Goal: Information Seeking & Learning: Check status

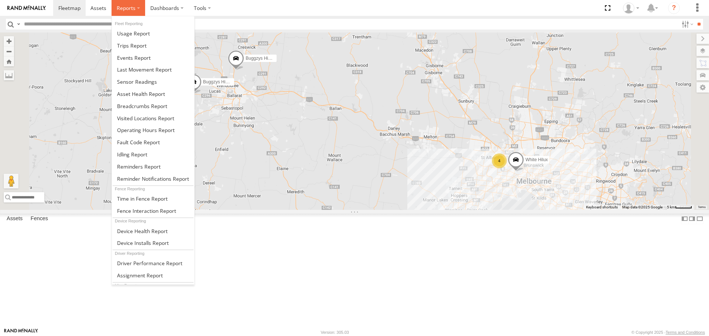
click at [140, 7] on label at bounding box center [128, 8] width 34 height 16
click at [157, 106] on span at bounding box center [142, 106] width 50 height 7
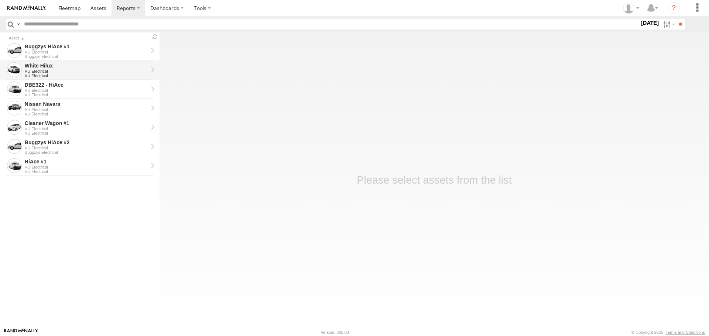
click at [96, 68] on div "White Hilux" at bounding box center [86, 65] width 123 height 7
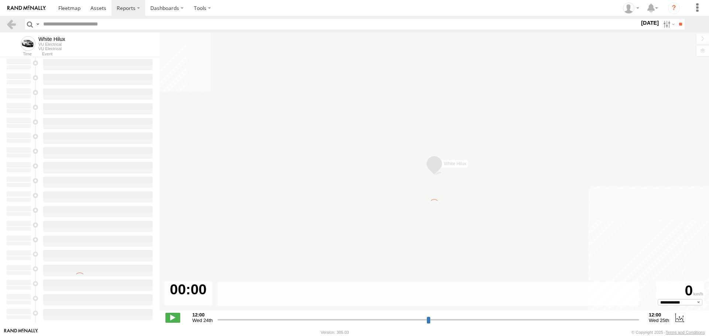
click at [639, 23] on label "18 Aug 25" at bounding box center [649, 23] width 21 height 8
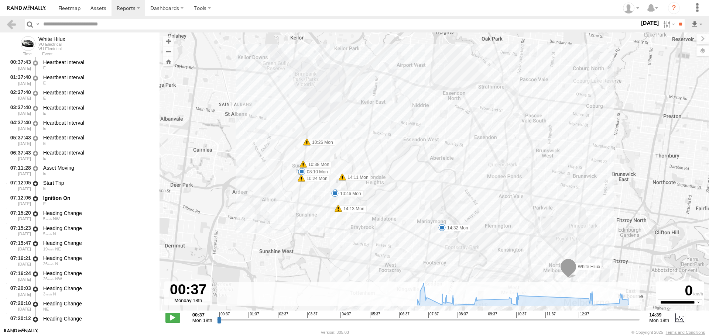
click at [0, 0] on label at bounding box center [0, 0] width 0 height 0
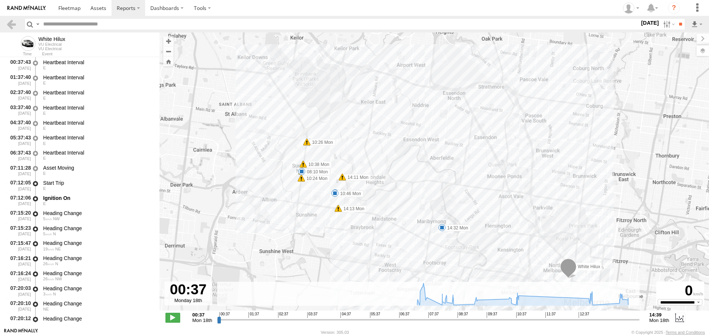
click at [0, 0] on label at bounding box center [0, 0] width 0 height 0
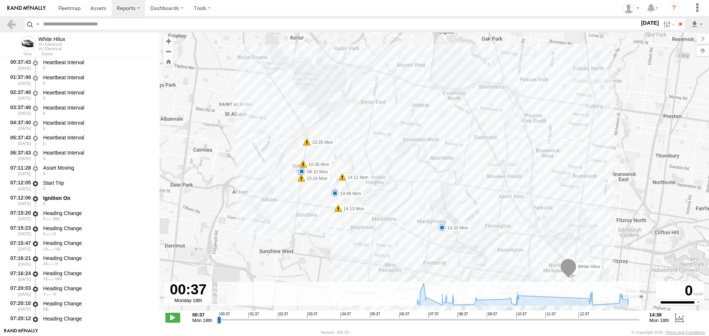
click at [0, 0] on label at bounding box center [0, 0] width 0 height 0
click at [678, 24] on input "**" at bounding box center [680, 24] width 8 height 11
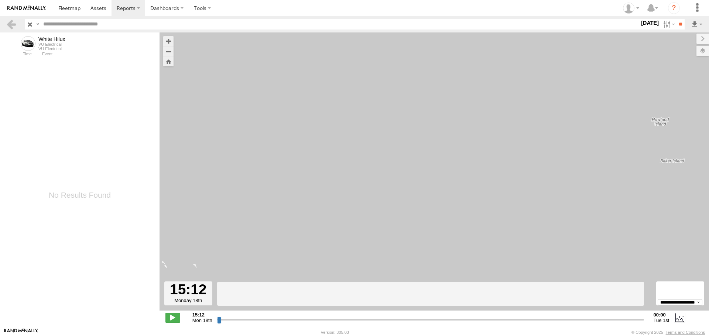
click at [648, 24] on label "22 Sep 24" at bounding box center [649, 23] width 21 height 8
click at [0, 0] on label at bounding box center [0, 0] width 0 height 0
click at [676, 25] on input "**" at bounding box center [680, 24] width 8 height 11
click at [647, 20] on label "23 Sep 24" at bounding box center [649, 23] width 21 height 8
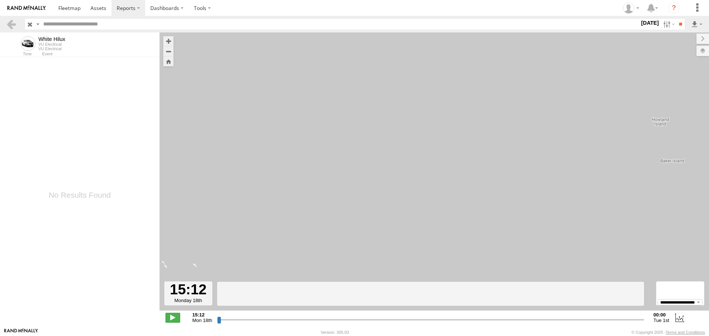
click at [0, 0] on label at bounding box center [0, 0] width 0 height 0
click at [677, 24] on input "**" at bounding box center [680, 24] width 8 height 11
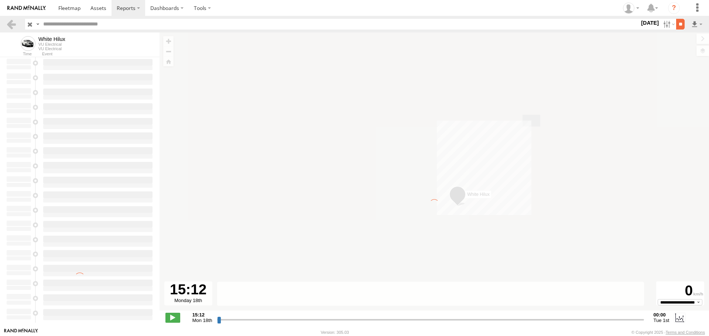
type input "**********"
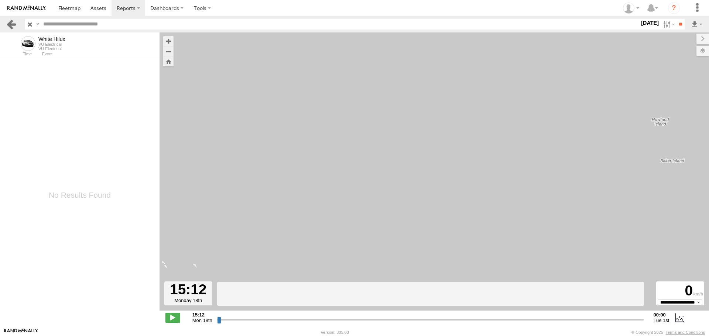
click at [14, 26] on link at bounding box center [11, 24] width 11 height 11
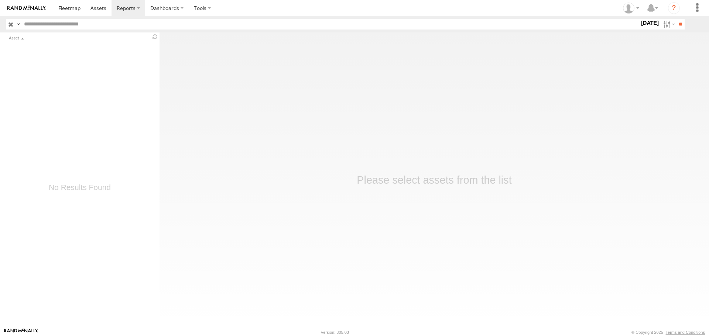
click at [646, 23] on label "[DATE]" at bounding box center [649, 23] width 21 height 8
click at [0, 0] on label at bounding box center [0, 0] width 0 height 0
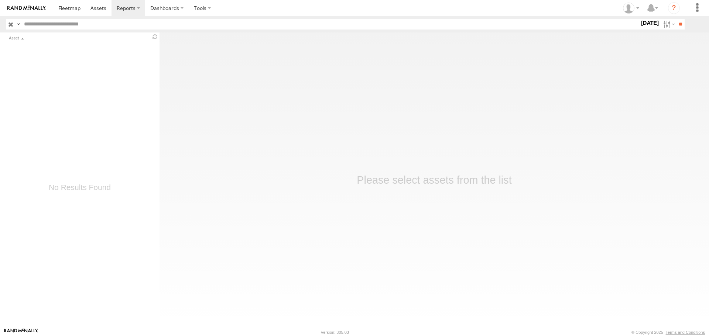
click at [0, 0] on label at bounding box center [0, 0] width 0 height 0
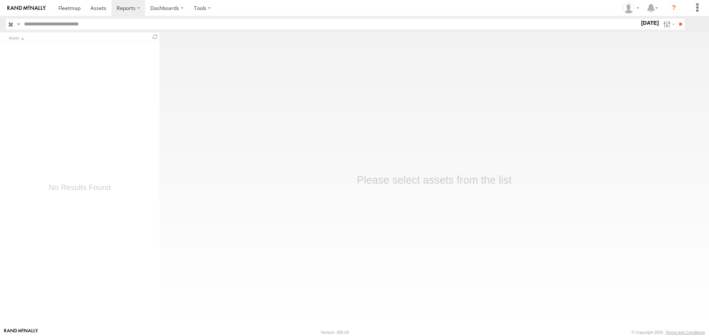
click at [0, 0] on label at bounding box center [0, 0] width 0 height 0
click at [676, 21] on input "**" at bounding box center [680, 24] width 8 height 11
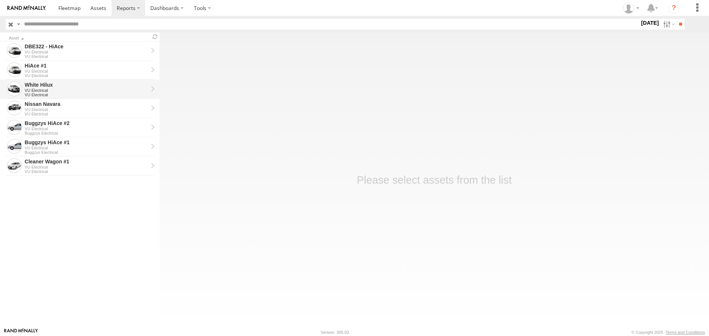
click at [109, 92] on div "VU Electrical" at bounding box center [86, 90] width 123 height 4
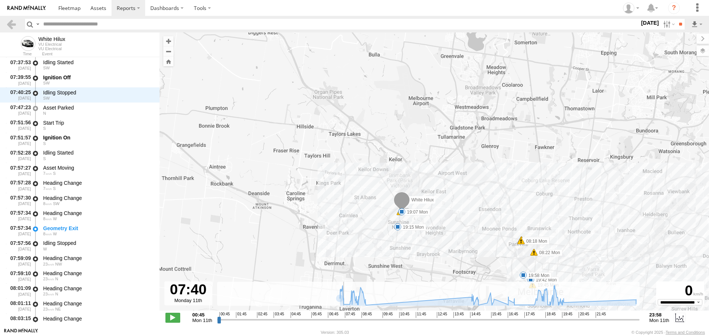
scroll to position [468, 0]
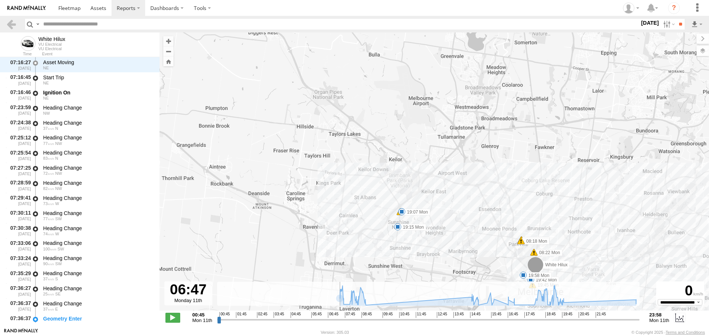
drag, startPoint x: 218, startPoint y: 323, endPoint x: 327, endPoint y: 299, distance: 111.0
click at [327, 316] on input "range" at bounding box center [428, 319] width 423 height 7
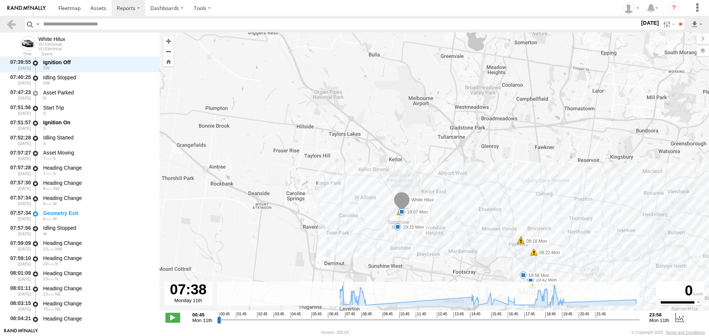
drag, startPoint x: 328, startPoint y: 319, endPoint x: 343, endPoint y: 317, distance: 14.4
click at [343, 317] on input "range" at bounding box center [428, 319] width 423 height 7
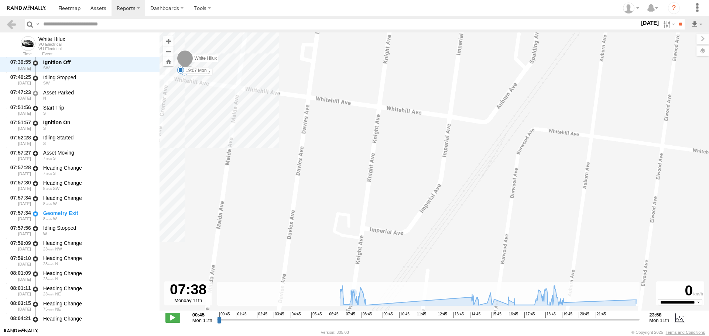
drag, startPoint x: 290, startPoint y: 142, endPoint x: 460, endPoint y: 186, distance: 175.8
click at [460, 186] on div "White Hilux 07:39 Mon 08:17 Mon 08:18 Mon 08:22 Mon 08:56 Mon 14:59 Mon 15:03 M…" at bounding box center [433, 175] width 549 height 286
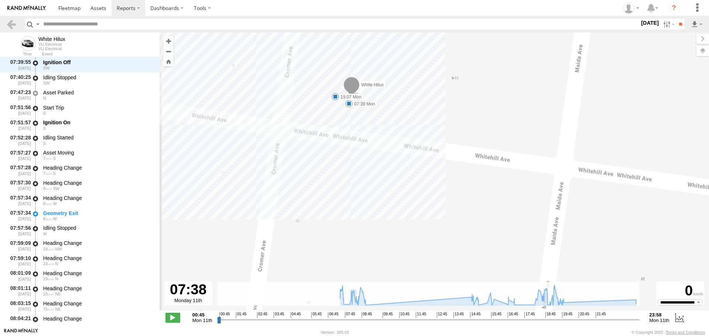
drag, startPoint x: 380, startPoint y: 107, endPoint x: 391, endPoint y: 128, distance: 23.6
click at [391, 128] on div "White Hilux 07:39 Mon 08:17 Mon 08:18 Mon 08:22 Mon 08:56 Mon 14:59 Mon 15:03 M…" at bounding box center [433, 175] width 549 height 286
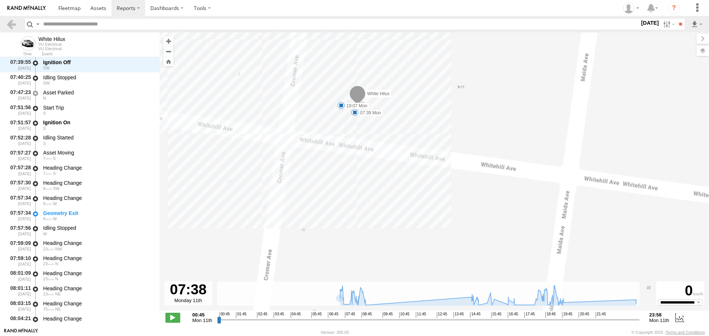
click at [341, 105] on span at bounding box center [340, 105] width 7 height 7
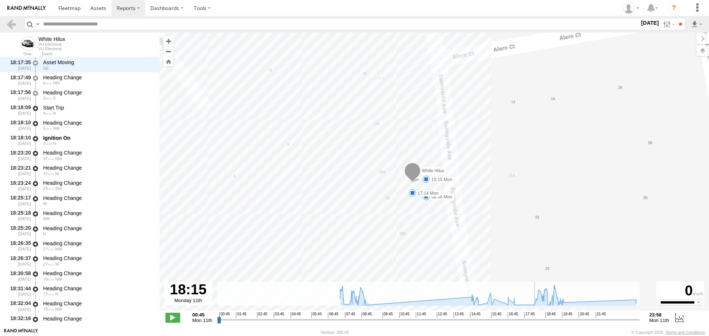
drag, startPoint x: 343, startPoint y: 319, endPoint x: 534, endPoint y: 309, distance: 191.1
click at [534, 316] on input "range" at bounding box center [428, 319] width 423 height 7
click at [427, 182] on span at bounding box center [425, 179] width 7 height 7
click at [410, 193] on span at bounding box center [412, 192] width 7 height 7
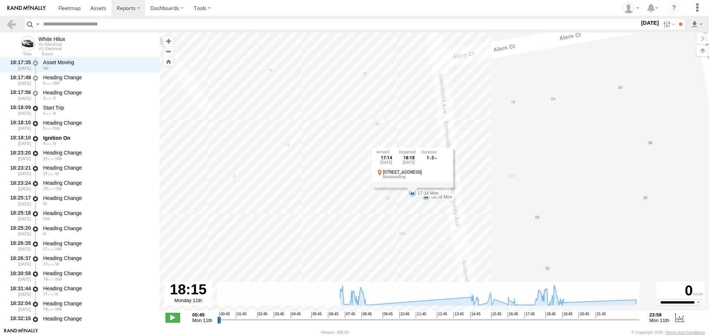
click at [425, 197] on span at bounding box center [425, 196] width 7 height 7
click at [436, 221] on div "White Hilux 07:39 Mon 08:17 Mon 08:18 Mon 08:22 Mon 08:56 Mon 14:59 Mon 15:03 M…" at bounding box center [433, 175] width 549 height 286
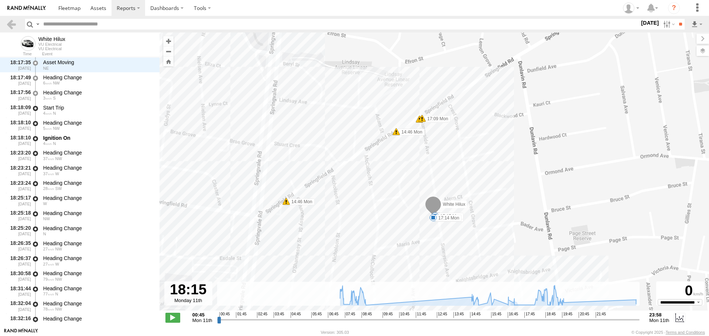
click at [639, 23] on label "11 Aug 25" at bounding box center [649, 23] width 21 height 8
click at [0, 0] on label at bounding box center [0, 0] width 0 height 0
click at [676, 26] on input "**" at bounding box center [680, 24] width 8 height 11
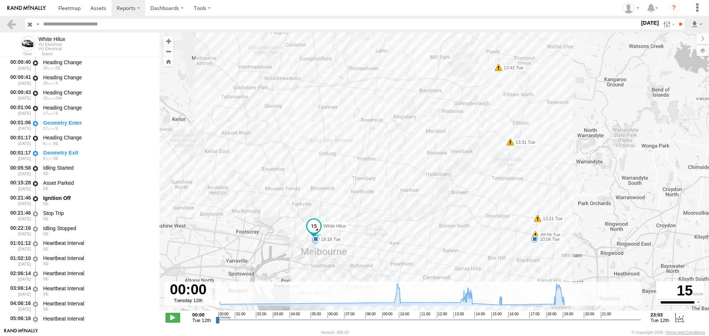
drag, startPoint x: 475, startPoint y: 224, endPoint x: 433, endPoint y: 164, distance: 73.4
click at [433, 164] on div "White Hilux 00:21 Tue 10:04 Tue 14:04 Tue 15:41 Tue 19:18 Tue 09:59 Tue 13:21 T…" at bounding box center [433, 175] width 549 height 286
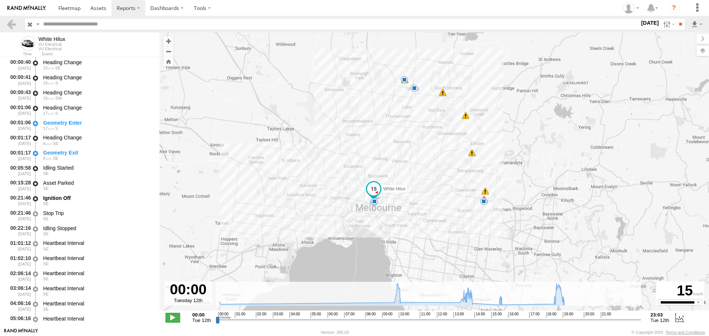
click at [643, 23] on label "12 Aug 25" at bounding box center [649, 23] width 21 height 8
click at [0, 0] on label at bounding box center [0, 0] width 0 height 0
click at [680, 20] on input "**" at bounding box center [680, 24] width 8 height 11
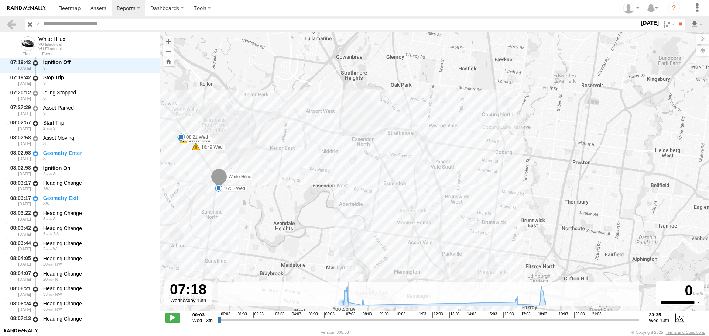
drag, startPoint x: 221, startPoint y: 319, endPoint x: 348, endPoint y: 321, distance: 126.2
click at [348, 321] on input "range" at bounding box center [427, 319] width 421 height 7
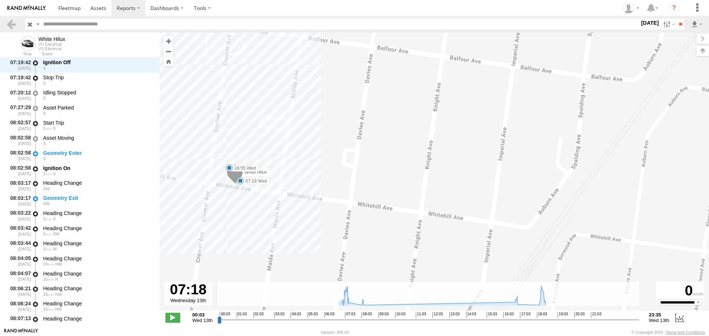
drag, startPoint x: 215, startPoint y: 167, endPoint x: 247, endPoint y: 209, distance: 52.5
click at [247, 209] on div "White Hilux 16:46 Wed 16:49 Wed 16:49 Wed 07:19 Wed 08:11 Wed 08:21 Wed 16:55 W…" at bounding box center [433, 175] width 549 height 286
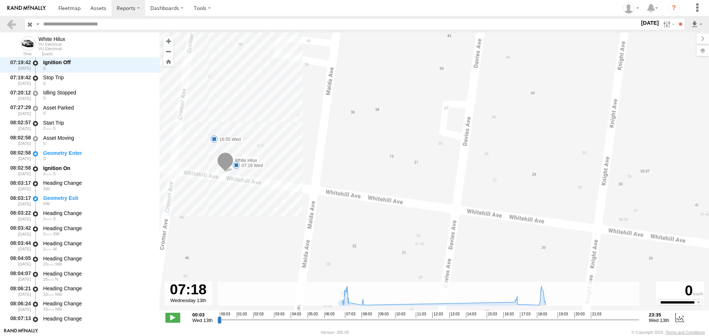
click at [214, 136] on span at bounding box center [213, 138] width 7 height 7
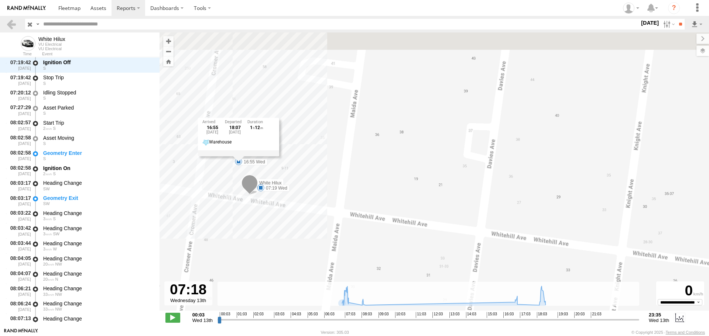
drag, startPoint x: 211, startPoint y: 199, endPoint x: 261, endPoint y: 252, distance: 72.8
click at [261, 252] on div "White Hilux 16:46 Wed 16:49 Wed 16:49 Wed 07:19 Wed 08:11 Wed 08:21 Wed 16:55 W…" at bounding box center [433, 175] width 549 height 286
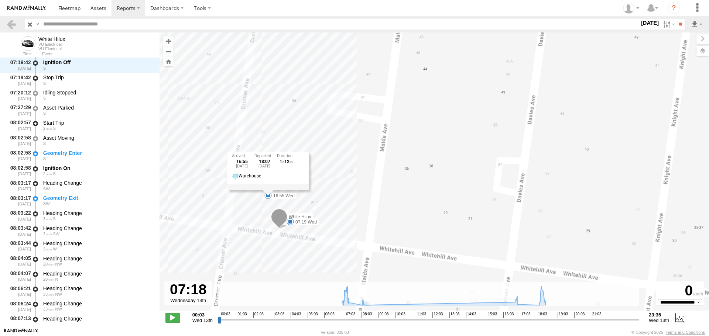
click at [646, 21] on label "13 Aug 25" at bounding box center [649, 23] width 21 height 8
click at [0, 0] on label at bounding box center [0, 0] width 0 height 0
click at [676, 28] on input "**" at bounding box center [680, 24] width 8 height 11
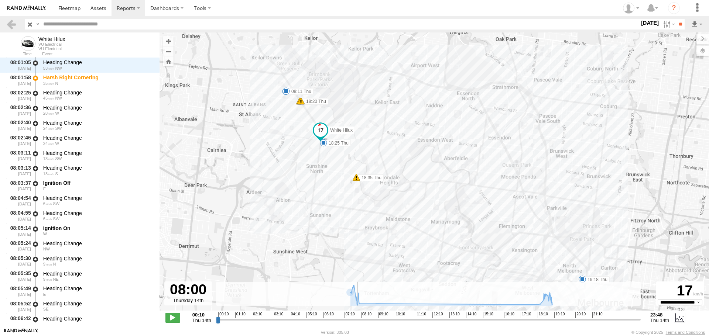
drag, startPoint x: 217, startPoint y: 320, endPoint x: 357, endPoint y: 314, distance: 140.4
click at [357, 316] on input "range" at bounding box center [428, 319] width 424 height 7
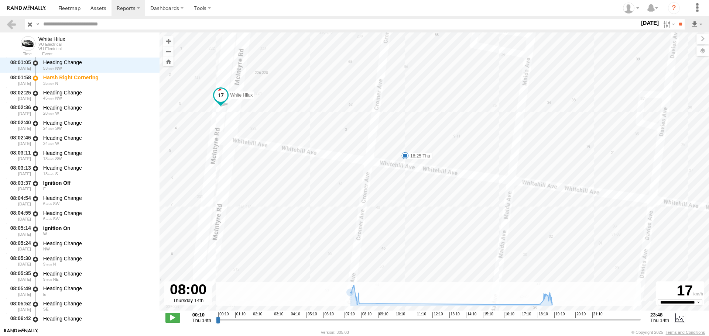
drag, startPoint x: 380, startPoint y: 110, endPoint x: 315, endPoint y: 176, distance: 92.4
click at [321, 176] on div "White Hilux 08:01 Thu 08:03 Thu 08:11 Thu 18:20 Thu 18:25 Thu 18:35 Thu 19:18 T…" at bounding box center [433, 175] width 549 height 286
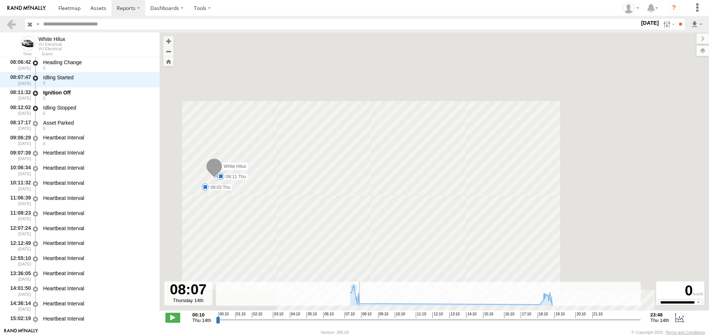
scroll to position [875, 0]
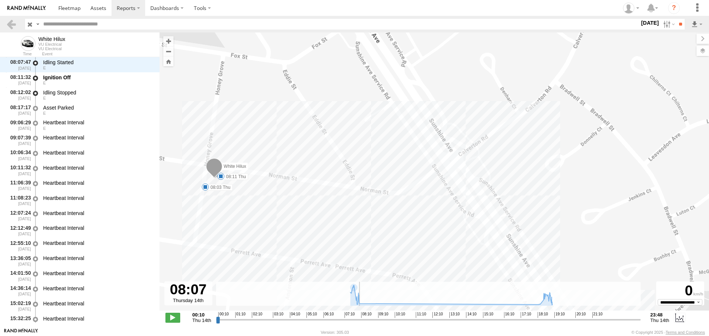
click at [359, 322] on input "range" at bounding box center [428, 319] width 424 height 7
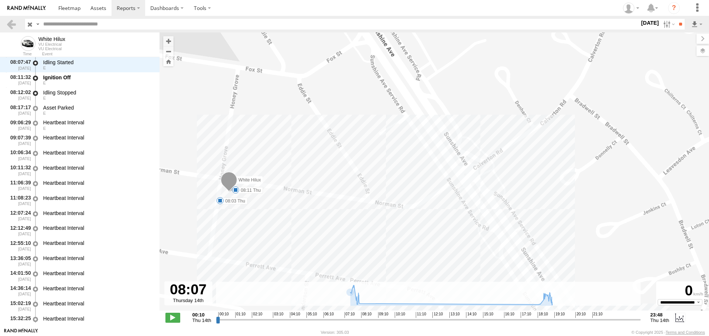
drag, startPoint x: 236, startPoint y: 215, endPoint x: 263, endPoint y: 231, distance: 31.5
click at [263, 231] on div "White Hilux 08:01 Thu 08:03 Thu 08:11 Thu 18:20 Thu 18:25 Thu 18:35 Thu 19:18 T…" at bounding box center [433, 175] width 549 height 286
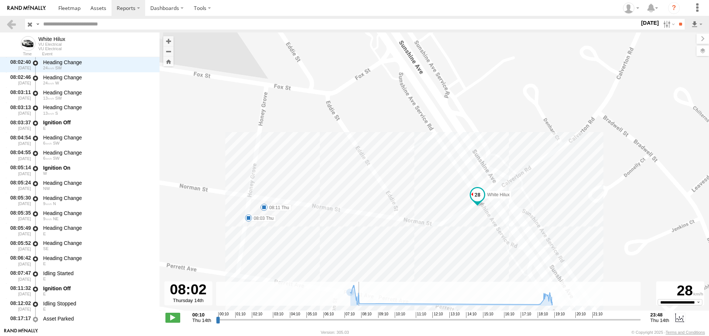
click at [358, 322] on input "range" at bounding box center [428, 319] width 424 height 7
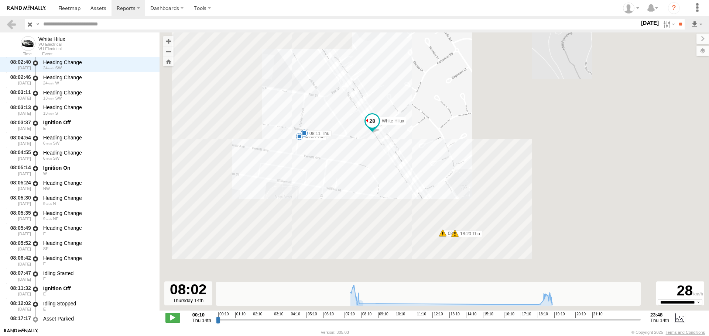
drag, startPoint x: 439, startPoint y: 250, endPoint x: 267, endPoint y: 59, distance: 257.2
click at [267, 59] on div "White Hilux 08:01 Thu 08:03 Thu 08:11 Thu 18:20 Thu 18:25 Thu 18:35 Thu 19:18 T…" at bounding box center [433, 175] width 549 height 286
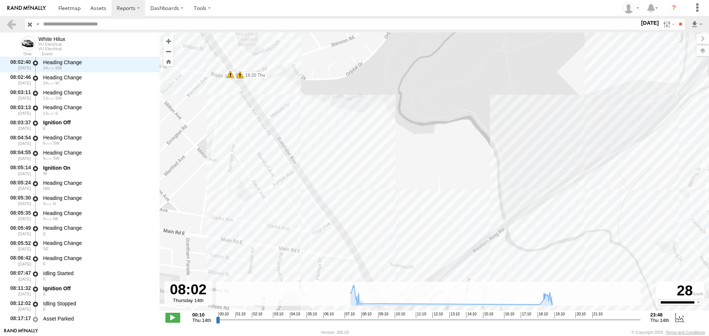
drag, startPoint x: 363, startPoint y: 180, endPoint x: 257, endPoint y: 24, distance: 189.3
click at [257, 24] on body "?" at bounding box center [354, 168] width 709 height 336
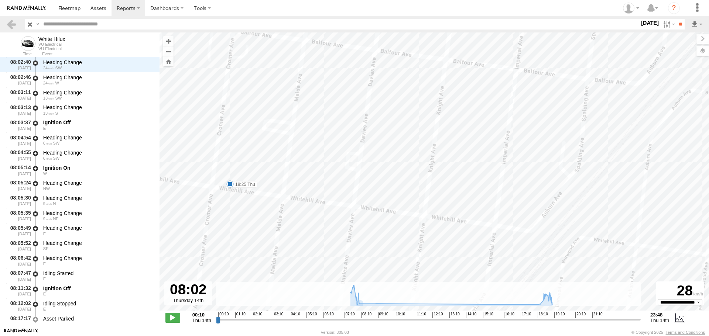
click at [230, 183] on span at bounding box center [229, 183] width 7 height 7
click at [639, 24] on label "14 Aug 25" at bounding box center [649, 23] width 21 height 8
click at [0, 0] on label at bounding box center [0, 0] width 0 height 0
click at [676, 25] on input "**" at bounding box center [680, 24] width 8 height 11
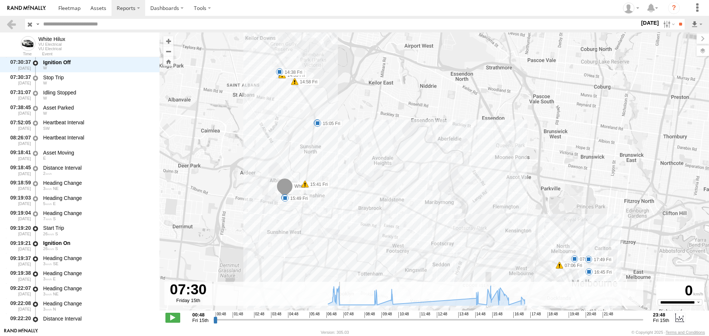
drag, startPoint x: 264, startPoint y: 323, endPoint x: 339, endPoint y: 316, distance: 75.2
click at [339, 316] on input "range" at bounding box center [428, 319] width 430 height 7
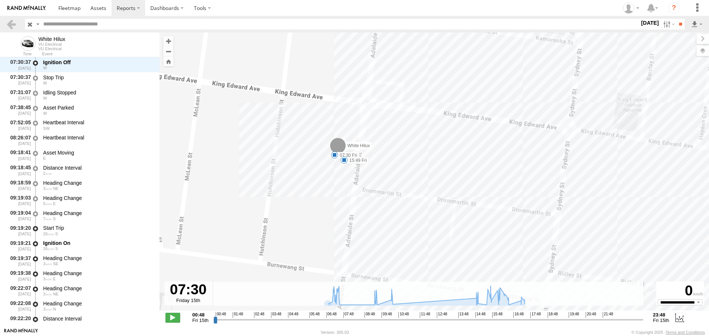
click at [344, 160] on span at bounding box center [343, 159] width 7 height 7
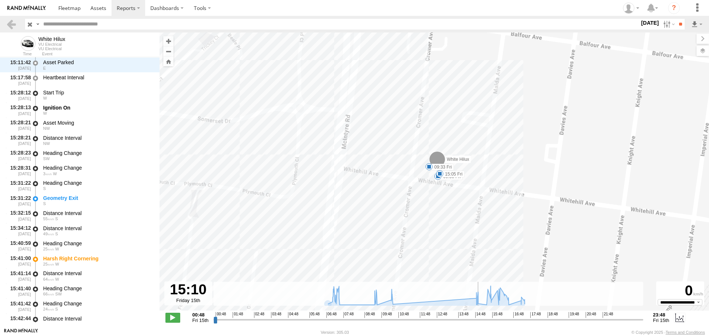
drag, startPoint x: 338, startPoint y: 322, endPoint x: 481, endPoint y: 302, distance: 143.9
click at [481, 316] on input "range" at bounding box center [428, 319] width 430 height 7
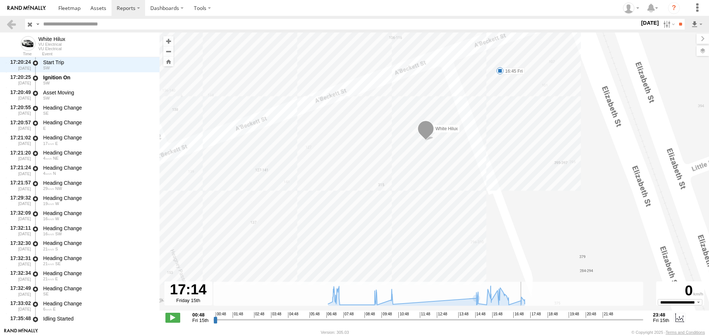
drag, startPoint x: 481, startPoint y: 319, endPoint x: 521, endPoint y: 312, distance: 40.8
click at [521, 316] on input "range" at bounding box center [428, 319] width 430 height 7
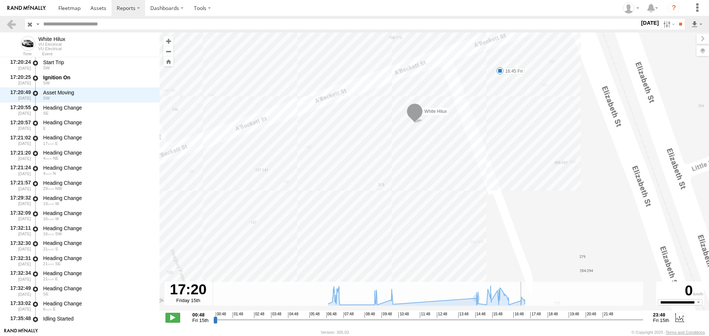
scroll to position [3695, 0]
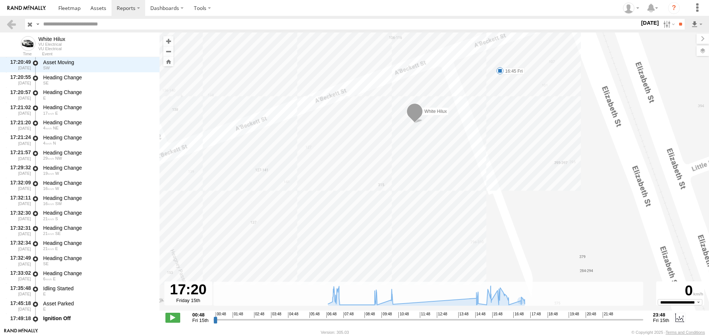
click at [499, 70] on span at bounding box center [499, 70] width 7 height 7
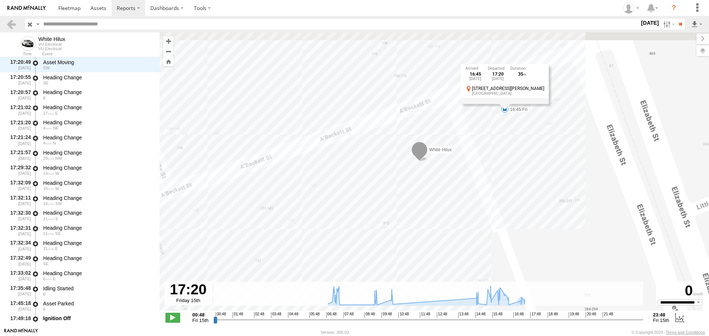
drag, startPoint x: 442, startPoint y: 129, endPoint x: 447, endPoint y: 168, distance: 39.5
click at [447, 168] on div "White Hilux 07:01 Fri 07:30 Fri 09:33 Fri 09:50 Fri 10:24 Fri 14:38 Fri 15:05 F…" at bounding box center [433, 175] width 549 height 286
click at [639, 21] on label "[DATE]" at bounding box center [649, 23] width 21 height 8
click at [0, 0] on label at bounding box center [0, 0] width 0 height 0
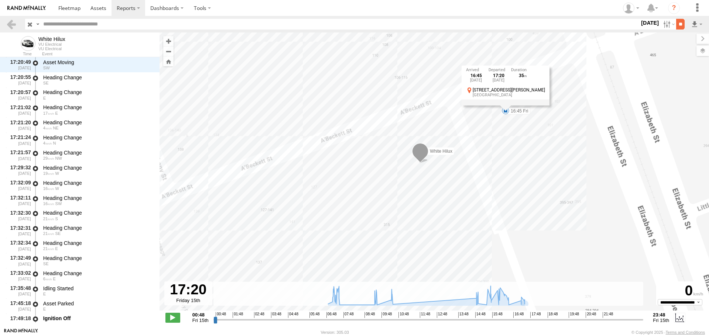
click at [676, 27] on input "**" at bounding box center [680, 24] width 8 height 11
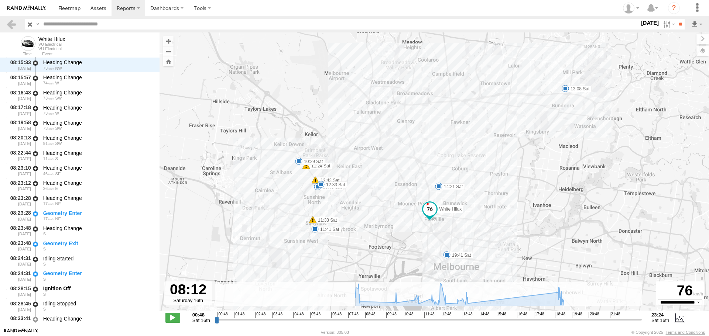
drag, startPoint x: 216, startPoint y: 321, endPoint x: 355, endPoint y: 311, distance: 139.1
click at [355, 316] on input "range" at bounding box center [428, 319] width 427 height 7
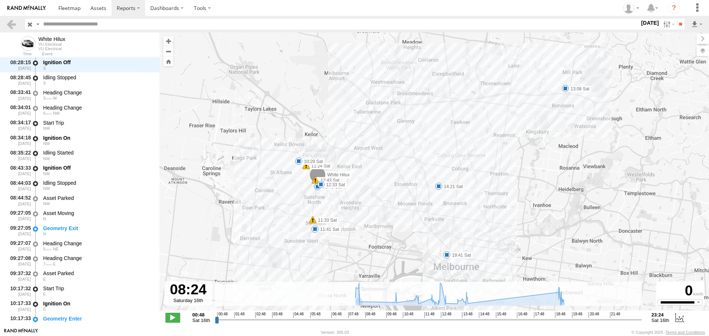
drag, startPoint x: 355, startPoint y: 322, endPoint x: 359, endPoint y: 322, distance: 3.7
click at [359, 322] on input "range" at bounding box center [428, 319] width 427 height 7
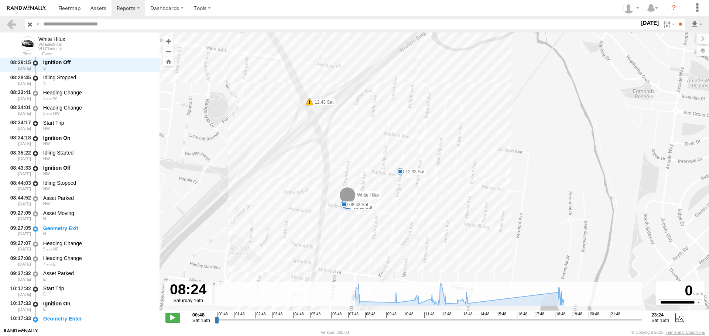
drag, startPoint x: 310, startPoint y: 269, endPoint x: 312, endPoint y: 147, distance: 121.5
click at [312, 147] on div "White Hilux 11:24 Sat 11:33 Sat 12:43 Sat 08:28 Sat 08:43 Sat 10:29 Sat 11:41 S…" at bounding box center [433, 175] width 549 height 286
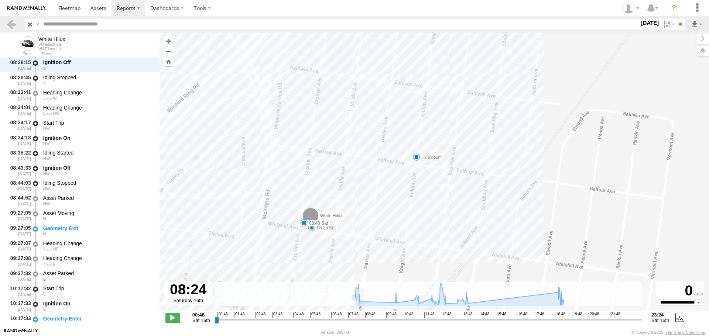
drag, startPoint x: 338, startPoint y: 213, endPoint x: 350, endPoint y: 166, distance: 48.8
click at [350, 166] on div "White Hilux 11:24 Sat 11:33 Sat 12:43 Sat 08:28 Sat 08:43 Sat 10:29 Sat 11:41 S…" at bounding box center [433, 175] width 549 height 286
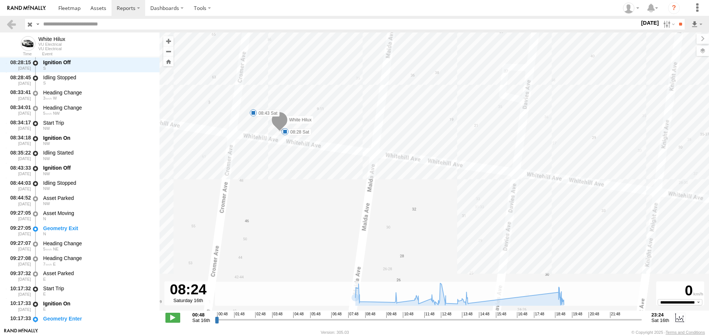
drag, startPoint x: 266, startPoint y: 144, endPoint x: 282, endPoint y: 162, distance: 23.5
click at [277, 171] on div "White Hilux 11:24 Sat 11:33 Sat 12:43 Sat 08:28 Sat 08:43 Sat 10:29 Sat 11:41 S…" at bounding box center [433, 175] width 549 height 286
click at [290, 147] on div "White Hilux 11:24 Sat 11:33 Sat 12:43 Sat 08:28 Sat 08:43 Sat 10:29 Sat 11:41 S…" at bounding box center [433, 175] width 549 height 286
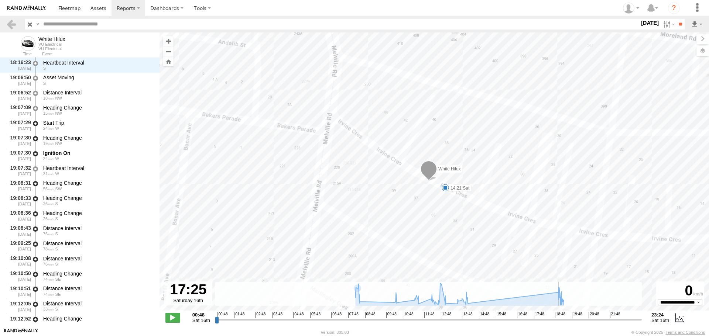
drag, startPoint x: 358, startPoint y: 321, endPoint x: 527, endPoint y: 306, distance: 169.7
type input "**********"
click at [527, 316] on input "range" at bounding box center [428, 319] width 427 height 7
click at [446, 188] on span at bounding box center [444, 187] width 7 height 7
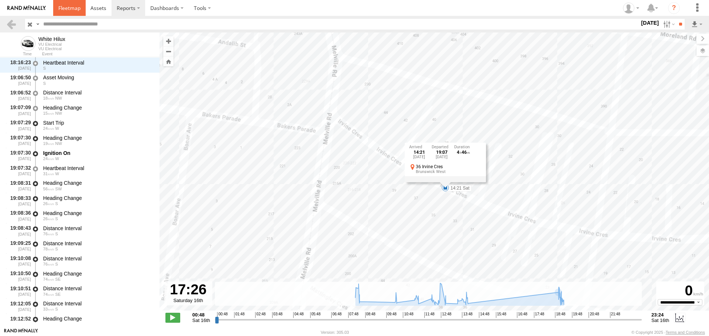
click at [69, 12] on link at bounding box center [69, 8] width 32 height 16
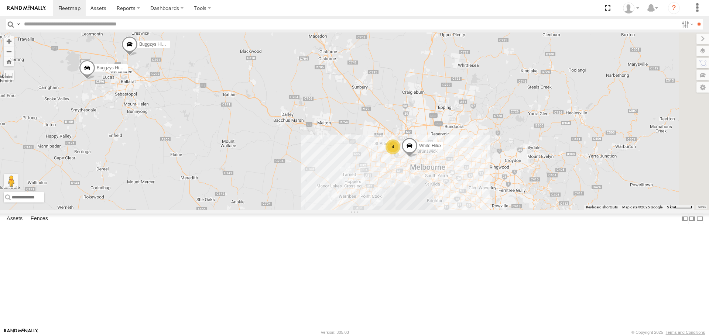
drag, startPoint x: 588, startPoint y: 209, endPoint x: 482, endPoint y: 195, distance: 107.2
click at [482, 195] on div "Buggzys HiAce #1 Buggzys HiAce #2 4 White Hilux" at bounding box center [354, 120] width 709 height 177
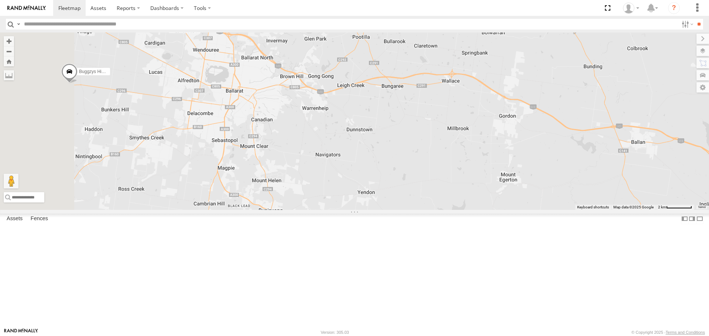
drag, startPoint x: 296, startPoint y: 128, endPoint x: 360, endPoint y: 161, distance: 72.1
click at [360, 161] on div "White Hilux Buggzys HiAce #1 Buggzys HiAce #2" at bounding box center [354, 120] width 709 height 177
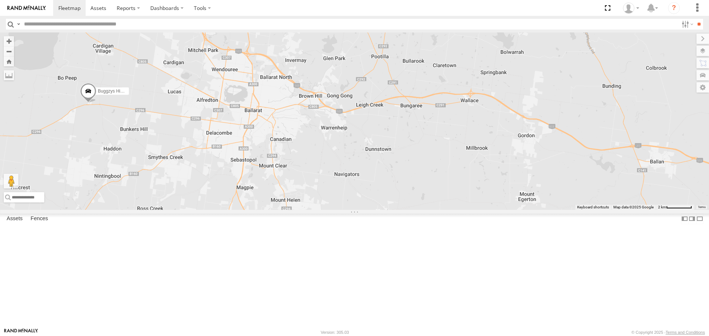
drag, startPoint x: 281, startPoint y: 196, endPoint x: 301, endPoint y: 218, distance: 29.8
click at [301, 210] on div "White Hilux Buggzys HiAce #1 Buggzys HiAce #2" at bounding box center [354, 120] width 709 height 177
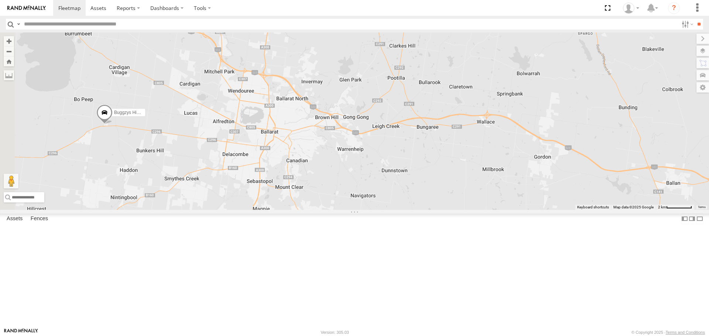
drag, startPoint x: 300, startPoint y: 189, endPoint x: 321, endPoint y: 218, distance: 35.4
click at [321, 210] on div "White Hilux Buggzys HiAce #1 Buggzys HiAce #2" at bounding box center [354, 120] width 709 height 177
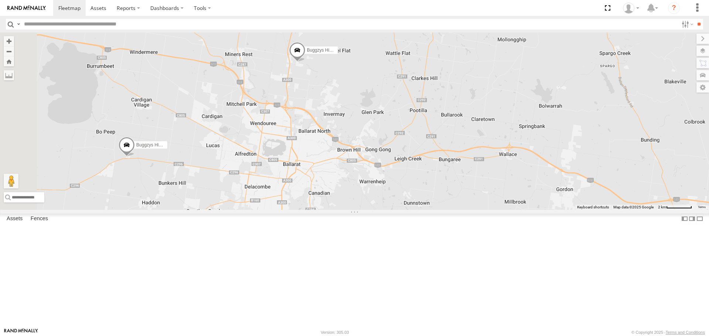
drag, startPoint x: 275, startPoint y: 223, endPoint x: 296, endPoint y: 252, distance: 36.0
click at [296, 210] on div "White Hilux Buggzys HiAce #1 Buggzys HiAce #2" at bounding box center [354, 120] width 709 height 177
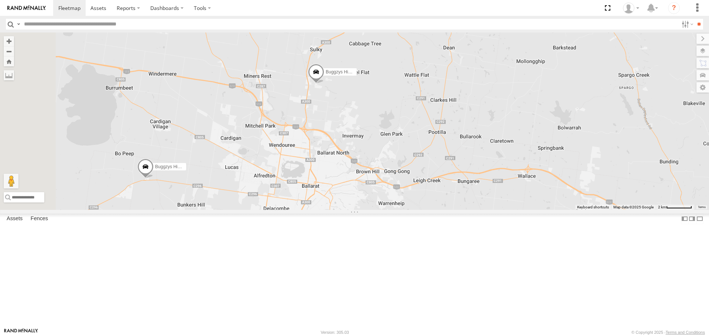
drag, startPoint x: 324, startPoint y: 214, endPoint x: 365, endPoint y: 234, distance: 45.7
click at [365, 210] on div "White Hilux Buggzys HiAce #1 Buggzys HiAce #2" at bounding box center [354, 120] width 709 height 177
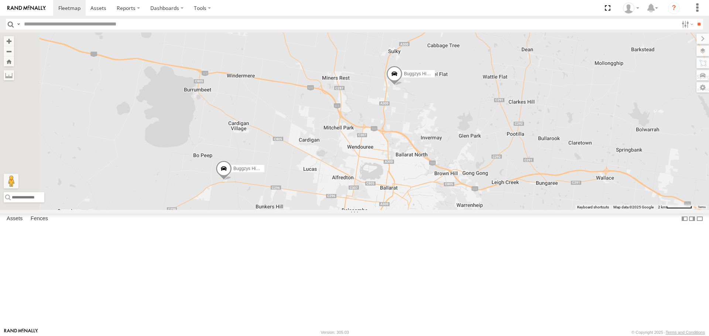
drag, startPoint x: 286, startPoint y: 248, endPoint x: 324, endPoint y: 249, distance: 38.4
click at [324, 210] on div "White Hilux Buggzys HiAce #1 Buggzys HiAce #2" at bounding box center [354, 120] width 709 height 177
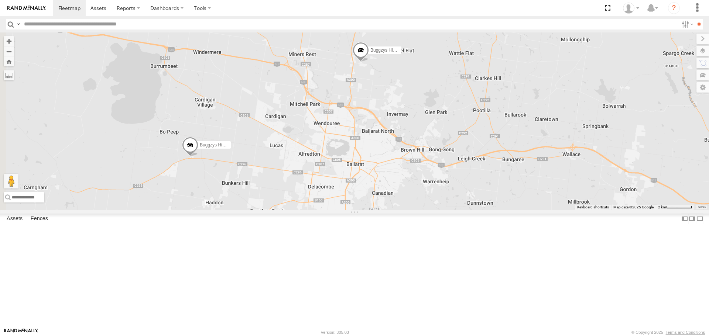
drag, startPoint x: 328, startPoint y: 258, endPoint x: 272, endPoint y: 220, distance: 67.6
click at [272, 210] on div "White Hilux Buggzys HiAce #1 Buggzys HiAce #2" at bounding box center [354, 120] width 709 height 177
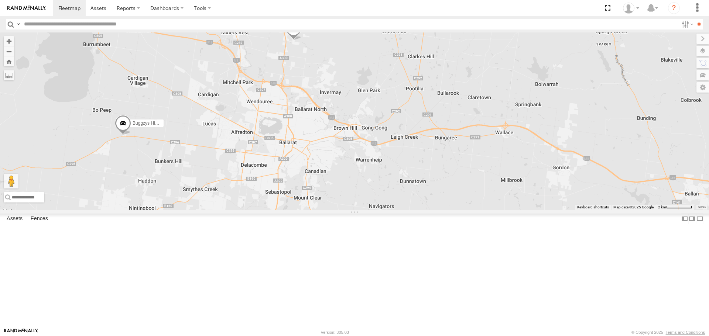
drag, startPoint x: 486, startPoint y: 254, endPoint x: 429, endPoint y: 240, distance: 58.7
click at [429, 210] on div "White Hilux Buggzys HiAce #1 Buggzys HiAce #2" at bounding box center [354, 120] width 709 height 177
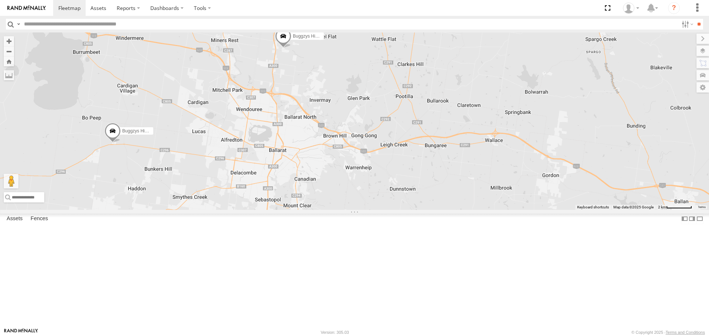
drag, startPoint x: 477, startPoint y: 228, endPoint x: 458, endPoint y: 238, distance: 21.3
click at [458, 210] on div "White Hilux Buggzys HiAce #1 Buggzys HiAce #2" at bounding box center [354, 120] width 709 height 177
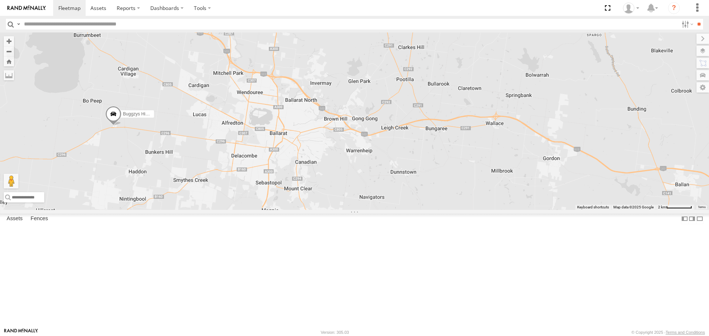
drag, startPoint x: 462, startPoint y: 261, endPoint x: 471, endPoint y: 238, distance: 24.4
click at [471, 210] on div "White Hilux Buggzys HiAce #1 Buggzys HiAce #2" at bounding box center [354, 120] width 709 height 177
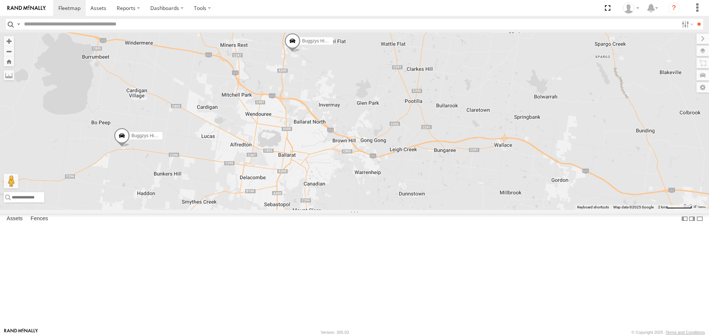
drag, startPoint x: 439, startPoint y: 226, endPoint x: 448, endPoint y: 250, distance: 25.9
click at [448, 210] on div "White Hilux Buggzys HiAce #1 Buggzys HiAce #2" at bounding box center [354, 120] width 709 height 177
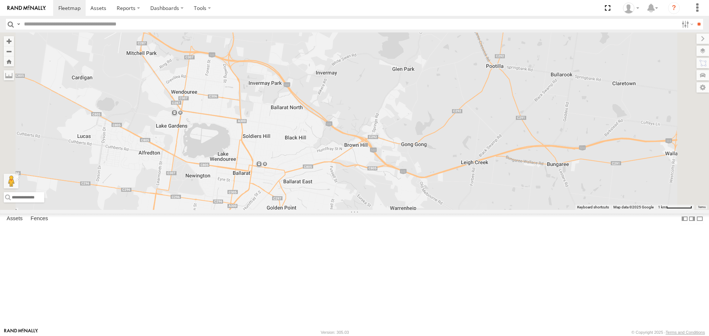
drag, startPoint x: 396, startPoint y: 251, endPoint x: 436, endPoint y: 251, distance: 39.9
click at [436, 210] on div "White Hilux Buggzys HiAce #1 Buggzys HiAce #2" at bounding box center [354, 120] width 709 height 177
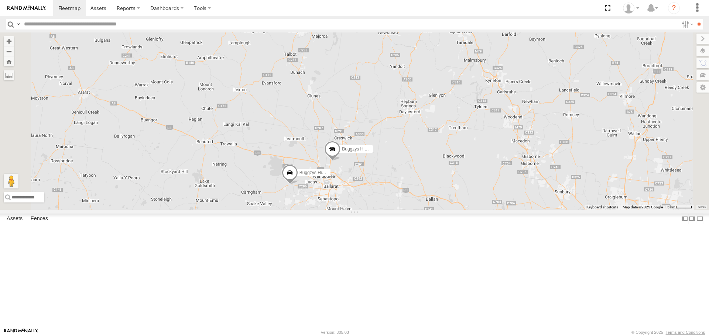
drag, startPoint x: 496, startPoint y: 280, endPoint x: 461, endPoint y: 237, distance: 55.3
click at [461, 210] on div "White Hilux Buggzys HiAce #1 Buggzys HiAce #2 4" at bounding box center [354, 120] width 709 height 177
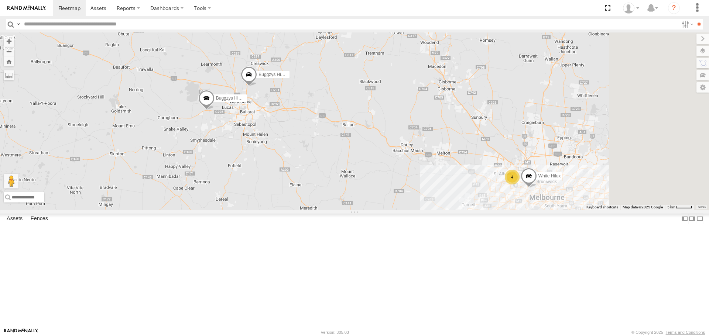
drag, startPoint x: 499, startPoint y: 258, endPoint x: 445, endPoint y: 226, distance: 63.1
click at [445, 210] on div "White Hilux Buggzys HiAce #1 Buggzys HiAce #2 4" at bounding box center [354, 120] width 709 height 177
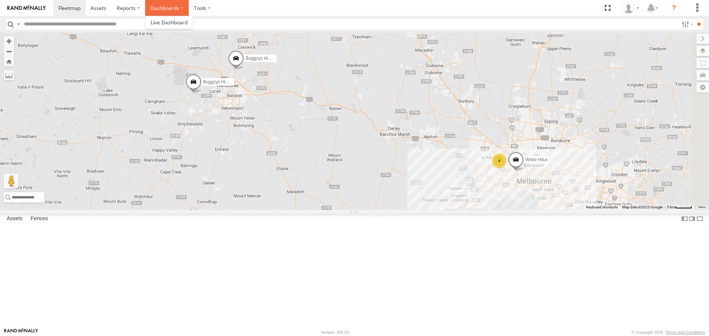
click at [172, 4] on label "Dashboards" at bounding box center [167, 8] width 44 height 16
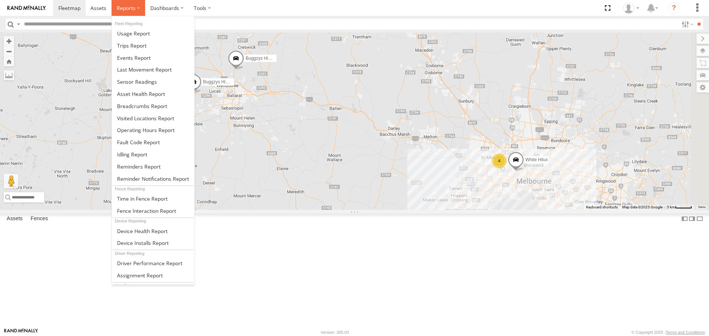
click at [125, 6] on span at bounding box center [126, 7] width 19 height 7
click at [151, 103] on span at bounding box center [142, 106] width 50 height 7
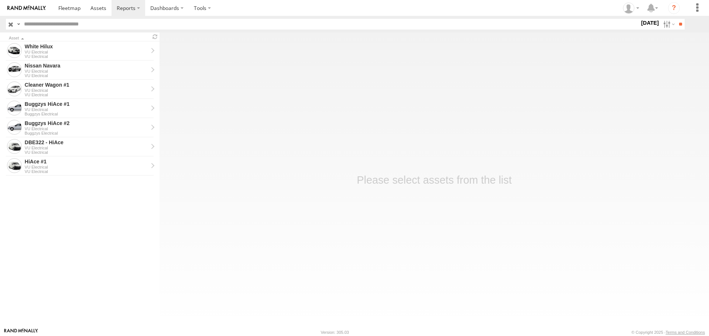
click at [646, 23] on label "[DATE]" at bounding box center [649, 23] width 21 height 8
click at [0, 0] on label at bounding box center [0, 0] width 0 height 0
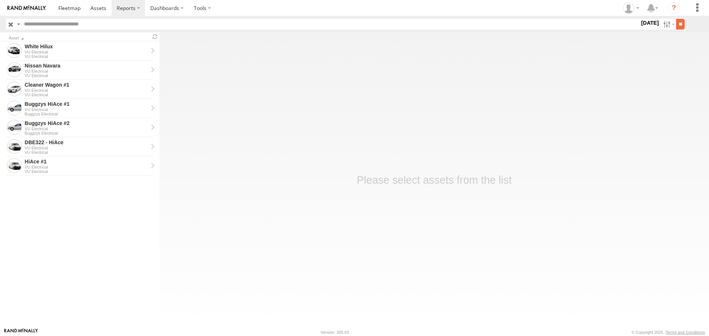
click at [678, 20] on input "**" at bounding box center [680, 24] width 8 height 11
click at [67, 163] on div "Cleaner Wagon #1" at bounding box center [86, 161] width 123 height 7
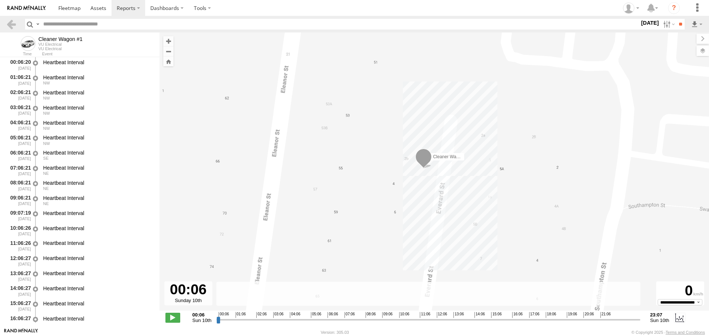
click at [639, 23] on label "[DATE]" at bounding box center [649, 23] width 21 height 8
click at [0, 0] on label at bounding box center [0, 0] width 0 height 0
click at [681, 25] on input "**" at bounding box center [680, 24] width 8 height 11
click at [644, 23] on label "9 Aug 25" at bounding box center [649, 23] width 21 height 8
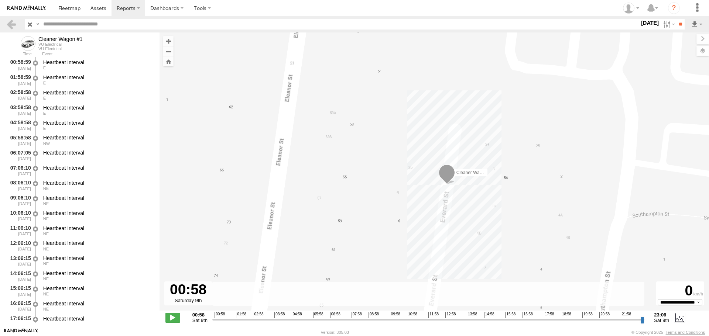
click at [0, 0] on label at bounding box center [0, 0] width 0 height 0
click at [677, 23] on input "**" at bounding box center [680, 24] width 8 height 11
click at [641, 25] on label "11 Aug 25" at bounding box center [649, 23] width 21 height 8
click at [0, 0] on label at bounding box center [0, 0] width 0 height 0
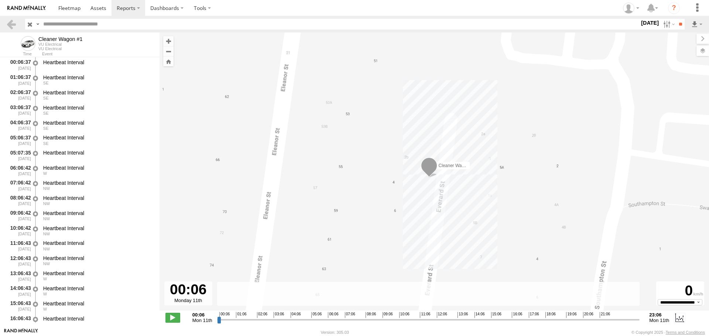
click at [0, 0] on label at bounding box center [0, 0] width 0 height 0
click at [682, 23] on input "**" at bounding box center [680, 24] width 8 height 11
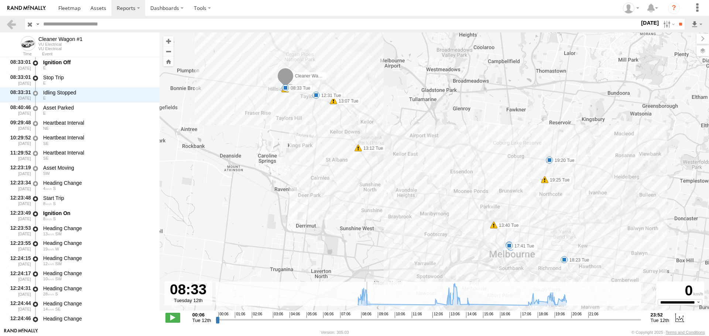
scroll to position [905, 0]
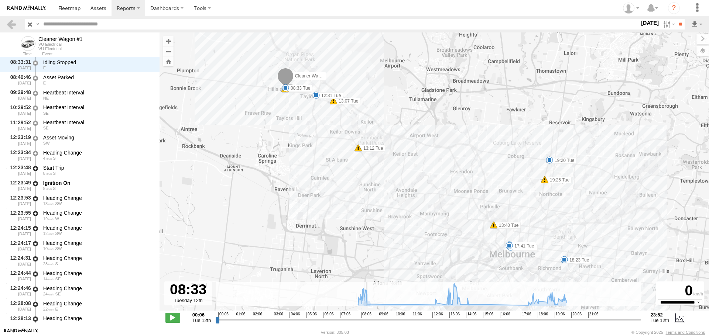
drag, startPoint x: 217, startPoint y: 323, endPoint x: 367, endPoint y: 323, distance: 149.5
click at [367, 323] on input "range" at bounding box center [428, 319] width 425 height 7
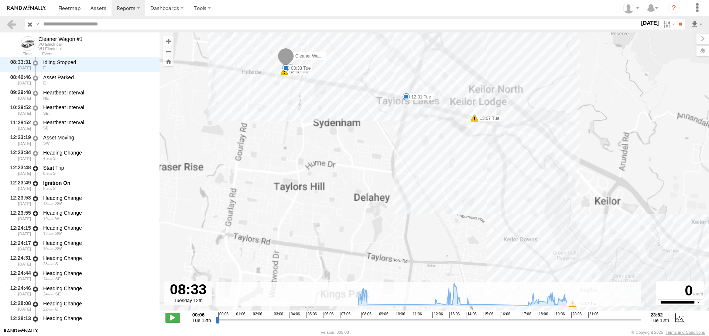
drag, startPoint x: 268, startPoint y: 72, endPoint x: 275, endPoint y: 142, distance: 71.2
click at [275, 142] on div "Cleaner Wagon #1 08:30 Tue 08:33 Tue 12:31 Tue 13:07 Tue 13:12 Tue 13:40 Tue 13…" at bounding box center [433, 175] width 549 height 286
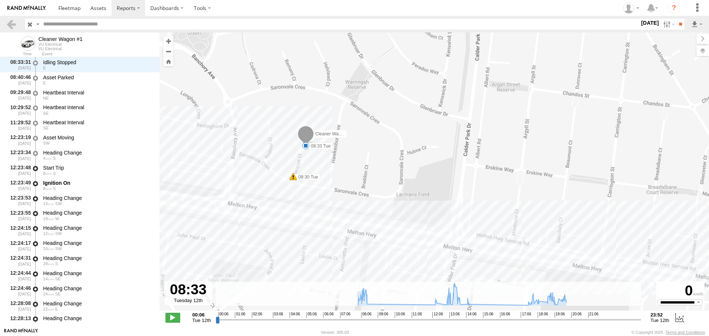
click at [305, 145] on span at bounding box center [305, 145] width 7 height 7
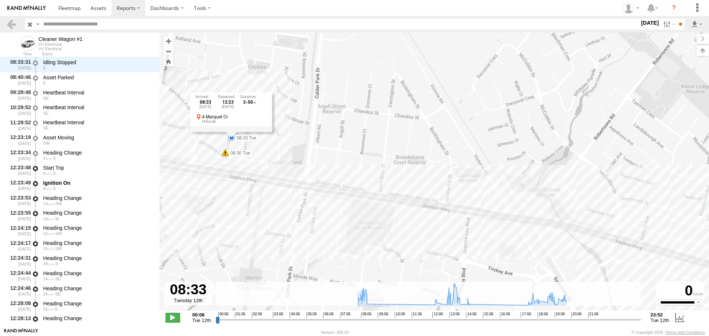
drag, startPoint x: 348, startPoint y: 181, endPoint x: 265, endPoint y: 164, distance: 84.8
click at [265, 164] on div "Cleaner Wagon #1 08:30 Tue 08:33 Tue 12:31 Tue 13:07 Tue 13:12 Tue 13:40 Tue 13…" at bounding box center [433, 175] width 549 height 286
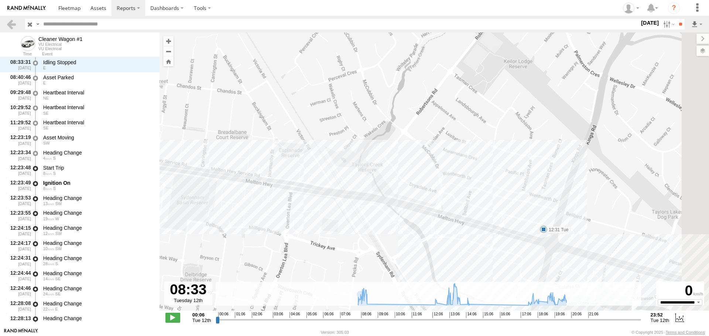
drag, startPoint x: 403, startPoint y: 185, endPoint x: 225, endPoint y: 160, distance: 180.0
click at [225, 160] on div "Cleaner Wagon #1 08:30 Tue 08:33 Tue 12:31 Tue 13:07 Tue 13:12 Tue 13:40 Tue 13…" at bounding box center [433, 175] width 549 height 286
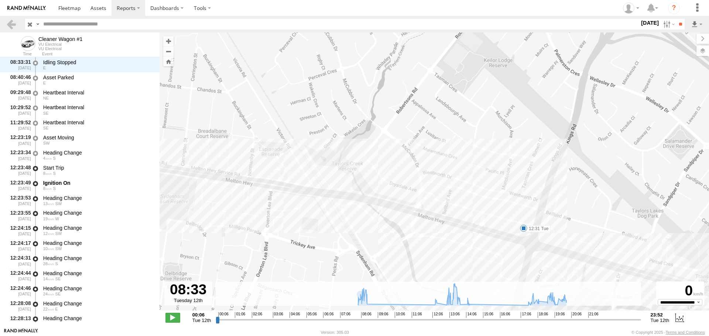
drag, startPoint x: 450, startPoint y: 217, endPoint x: 356, endPoint y: 180, distance: 101.2
click at [355, 180] on div "Cleaner Wagon #1 08:30 Tue 08:33 Tue 12:31 Tue 13:07 Tue 13:12 Tue 13:40 Tue 13…" at bounding box center [433, 175] width 549 height 286
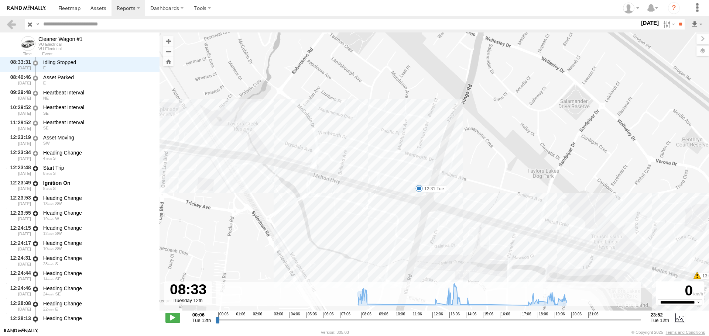
click at [417, 190] on span at bounding box center [418, 188] width 7 height 7
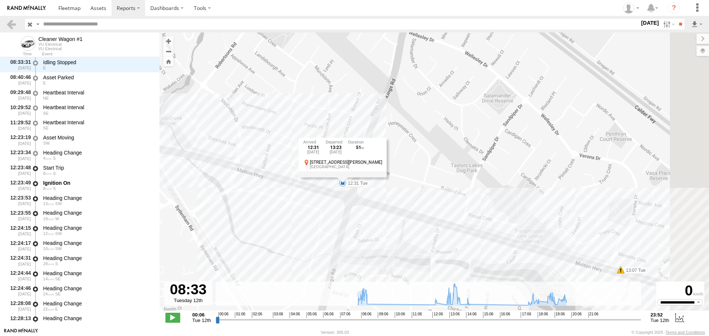
drag, startPoint x: 340, startPoint y: 216, endPoint x: 259, endPoint y: 210, distance: 81.4
click at [259, 210] on div "Cleaner Wagon #1 08:30 Tue 08:33 Tue 12:31 Tue 13:07 Tue 13:12 Tue 13:40 Tue 13…" at bounding box center [433, 175] width 549 height 286
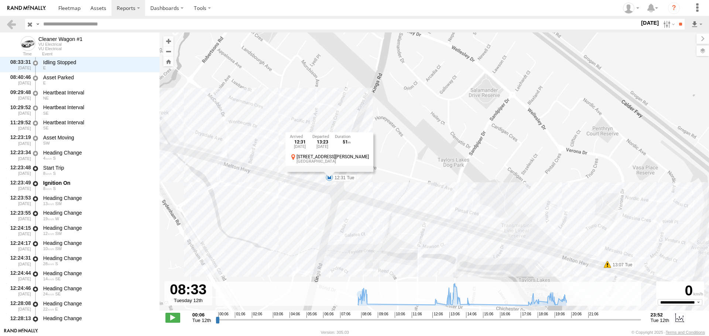
drag, startPoint x: 406, startPoint y: 240, endPoint x: 317, endPoint y: 197, distance: 98.7
click at [317, 197] on div "Cleaner Wagon #1 08:30 Tue 08:33 Tue 12:31 Tue 13:07 Tue 13:12 Tue 13:40 Tue 13…" at bounding box center [433, 175] width 549 height 286
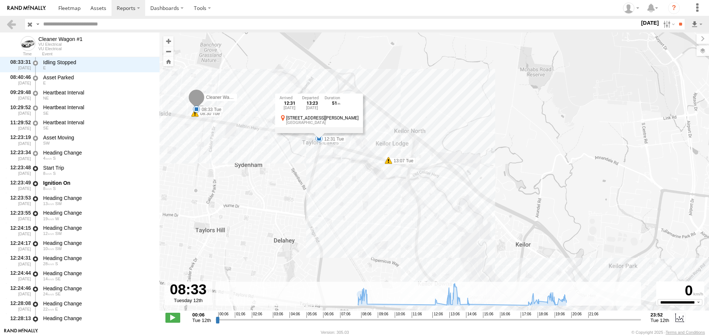
drag, startPoint x: 379, startPoint y: 240, endPoint x: 390, endPoint y: 185, distance: 56.5
click at [390, 186] on div "Cleaner Wagon #1 08:30 Tue 08:33 Tue 12:31 Tue 13:07 Tue 13:12 Tue 13:40 Tue 13…" at bounding box center [433, 175] width 549 height 286
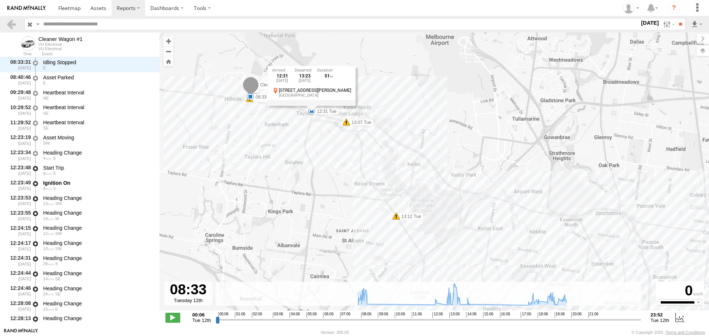
drag, startPoint x: 445, startPoint y: 230, endPoint x: 364, endPoint y: 132, distance: 126.8
click at [364, 132] on div "Cleaner Wagon #1 08:30 Tue 08:33 Tue 12:31 Tue 13:07 Tue 13:12 Tue 13:40 Tue 13…" at bounding box center [433, 175] width 549 height 286
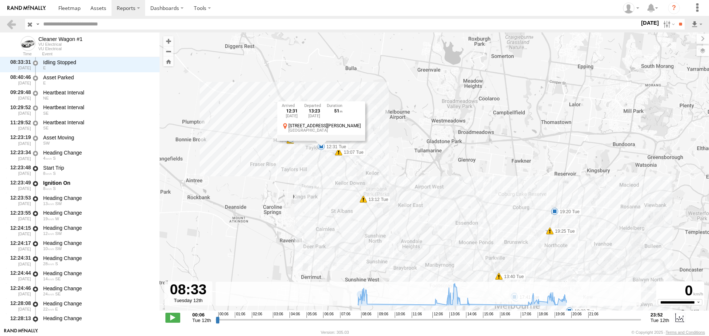
drag, startPoint x: 366, startPoint y: 127, endPoint x: 375, endPoint y: 183, distance: 56.4
click at [375, 183] on div "Cleaner Wagon #1 08:30 Tue 08:33 Tue 12:31 Tue 13:07 Tue 13:12 Tue 13:40 Tue 13…" at bounding box center [433, 175] width 549 height 286
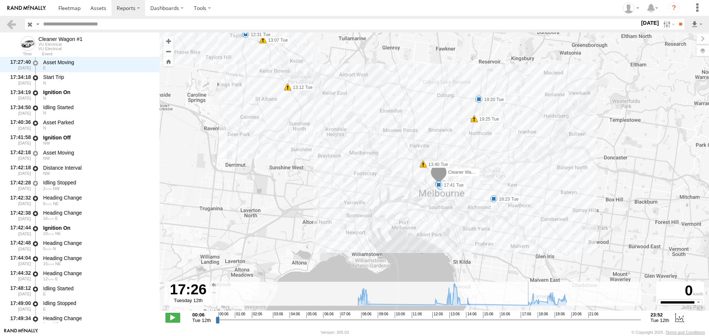
drag, startPoint x: 367, startPoint y: 321, endPoint x: 524, endPoint y: 311, distance: 157.9
click at [524, 316] on input "range" at bounding box center [428, 319] width 425 height 7
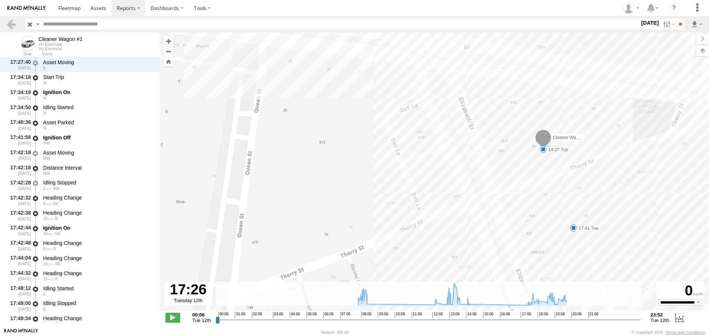
drag, startPoint x: 573, startPoint y: 184, endPoint x: 547, endPoint y: 199, distance: 29.8
click at [547, 199] on div "Cleaner Wagon #1 08:30 Tue 08:33 Tue 12:31 Tue 13:07 Tue 13:12 Tue 13:40 Tue 13…" at bounding box center [433, 175] width 549 height 286
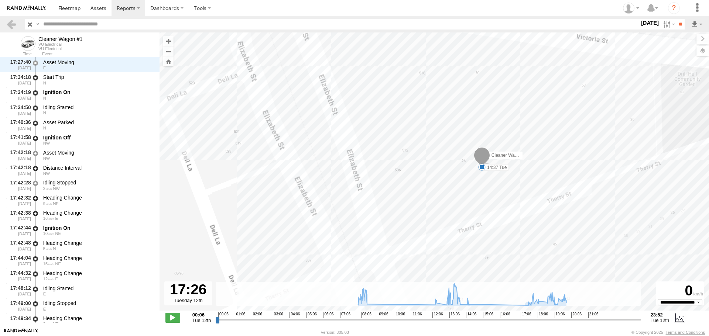
click at [483, 170] on span at bounding box center [481, 167] width 7 height 7
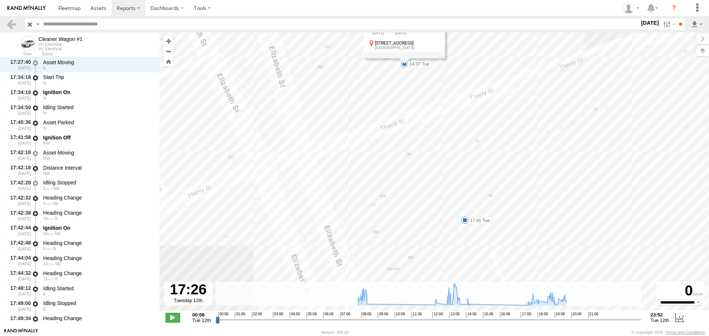
drag, startPoint x: 537, startPoint y: 253, endPoint x: 456, endPoint y: 147, distance: 133.2
click at [456, 147] on div "Cleaner Wagon #1 08:30 Tue 08:33 Tue 12:31 Tue 13:07 Tue 13:12 Tue 13:40 Tue 13…" at bounding box center [433, 175] width 549 height 286
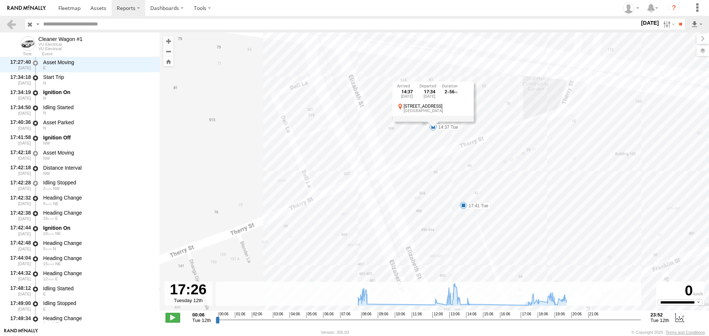
click at [461, 206] on span at bounding box center [463, 205] width 7 height 7
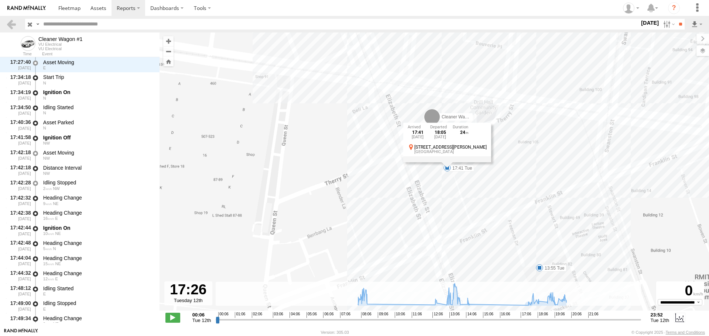
drag, startPoint x: 527, startPoint y: 248, endPoint x: 333, endPoint y: 194, distance: 201.3
click at [333, 194] on div "Cleaner Wagon #1 08:30 Tue 08:33 Tue 12:31 Tue 13:07 Tue 13:12 Tue 13:40 Tue 13…" at bounding box center [433, 175] width 549 height 286
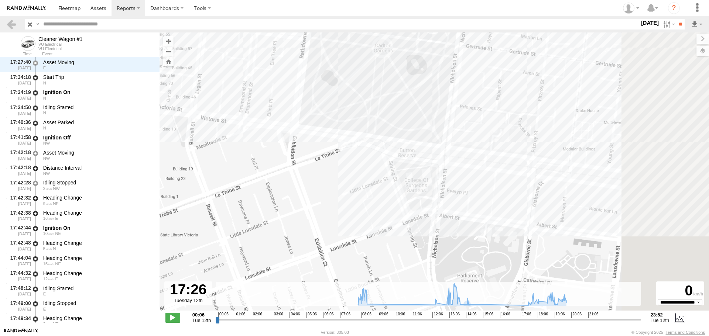
drag, startPoint x: 486, startPoint y: 223, endPoint x: 217, endPoint y: 199, distance: 270.5
click at [217, 199] on div "Cleaner Wagon #1 08:30 Tue 08:33 Tue 12:31 Tue 13:07 Tue 13:12 Tue 13:40 Tue 13…" at bounding box center [433, 175] width 549 height 286
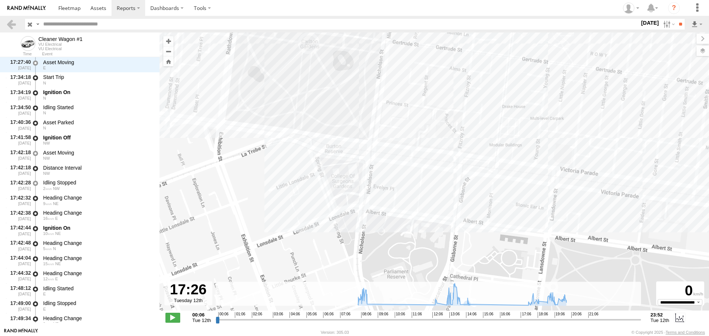
drag, startPoint x: 582, startPoint y: 183, endPoint x: 227, endPoint y: 190, distance: 354.8
click at [250, 189] on div "Cleaner Wagon #1 08:30 Tue 08:33 Tue 12:31 Tue 13:07 Tue 13:12 Tue 13:40 Tue 13…" at bounding box center [433, 175] width 549 height 286
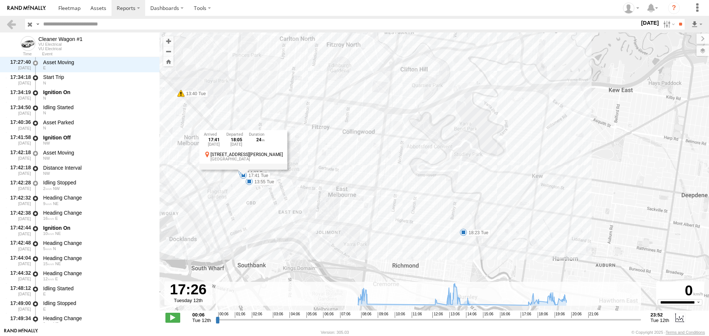
drag, startPoint x: 495, startPoint y: 228, endPoint x: 464, endPoint y: 186, distance: 52.3
click at [464, 186] on div "Cleaner Wagon #1 08:30 Tue 08:33 Tue 12:31 Tue 13:07 Tue 13:12 Tue 13:40 Tue 13…" at bounding box center [433, 175] width 549 height 286
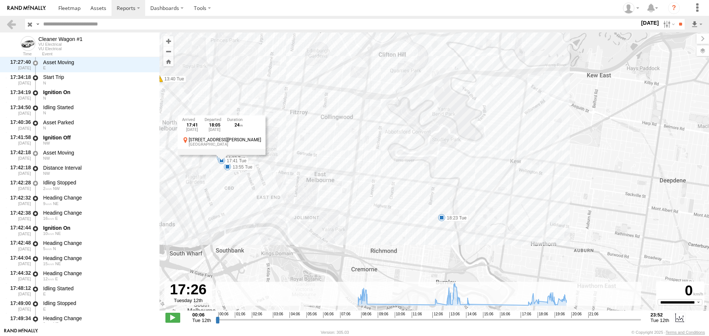
click at [641, 22] on label "12 Aug 25" at bounding box center [649, 23] width 21 height 8
click at [0, 0] on label at bounding box center [0, 0] width 0 height 0
click at [676, 23] on input "**" at bounding box center [680, 24] width 8 height 11
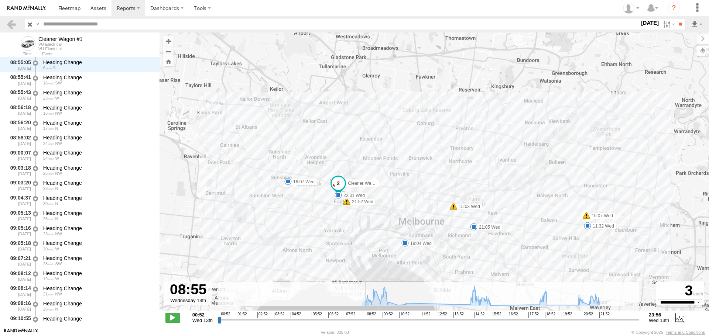
drag, startPoint x: 220, startPoint y: 321, endPoint x: 365, endPoint y: 319, distance: 145.1
click at [365, 319] on input "range" at bounding box center [427, 319] width 421 height 7
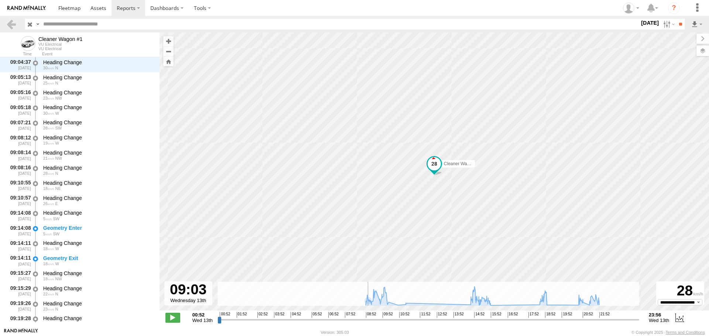
click at [367, 320] on input "range" at bounding box center [427, 319] width 421 height 7
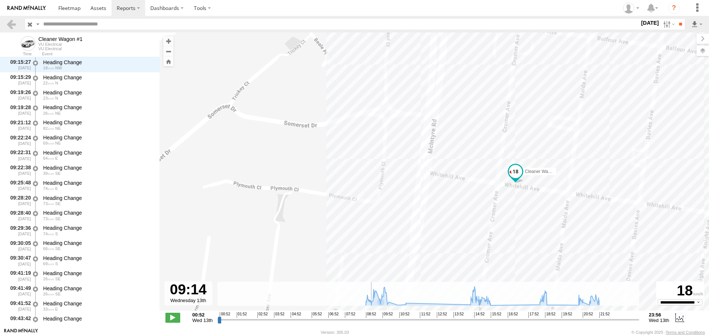
click at [371, 321] on input "range" at bounding box center [427, 319] width 421 height 7
drag, startPoint x: 471, startPoint y: 210, endPoint x: 297, endPoint y: 225, distance: 174.5
click at [297, 225] on div "Cleaner Wagon #1 10:07 Wed 15:03 Wed 21:52 Wed 11:32 Wed 16:07 Wed 19:04 Wed 21…" at bounding box center [433, 175] width 549 height 286
click at [371, 322] on input "range" at bounding box center [427, 319] width 421 height 7
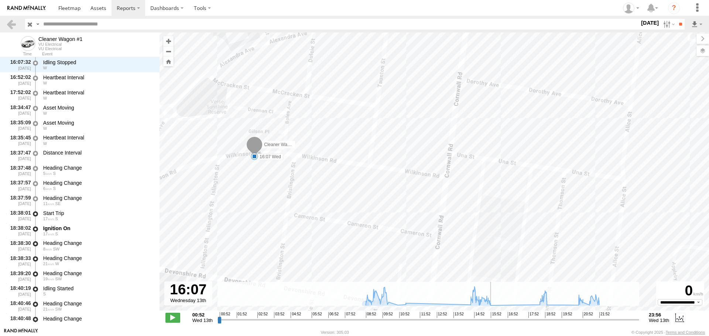
drag, startPoint x: 371, startPoint y: 321, endPoint x: 495, endPoint y: 320, distance: 124.0
click at [495, 320] on input "range" at bounding box center [427, 319] width 421 height 7
click at [252, 156] on span at bounding box center [254, 156] width 7 height 7
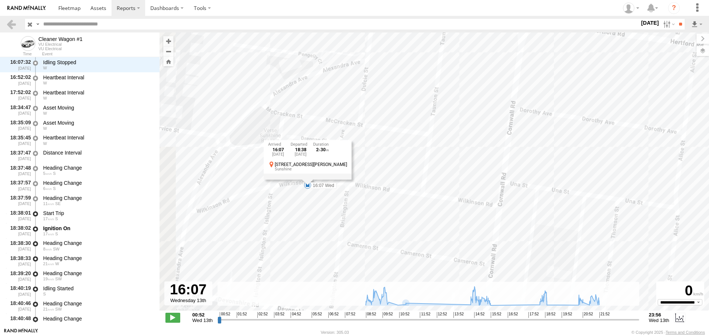
drag, startPoint x: 276, startPoint y: 214, endPoint x: 331, endPoint y: 245, distance: 63.3
click at [331, 245] on div "Cleaner Wagon #1 10:07 Wed 15:03 Wed 21:52 Wed 11:32 Wed 16:07 Wed 19:04 Wed 21…" at bounding box center [433, 175] width 549 height 286
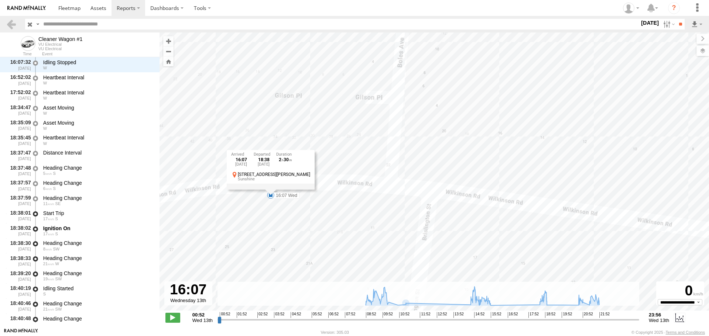
drag, startPoint x: 265, startPoint y: 220, endPoint x: 294, endPoint y: 237, distance: 33.2
click at [294, 237] on div "Cleaner Wagon #1 10:07 Wed 15:03 Wed 21:52 Wed 11:32 Wed 16:07 Wed 19:04 Wed 21…" at bounding box center [433, 175] width 549 height 286
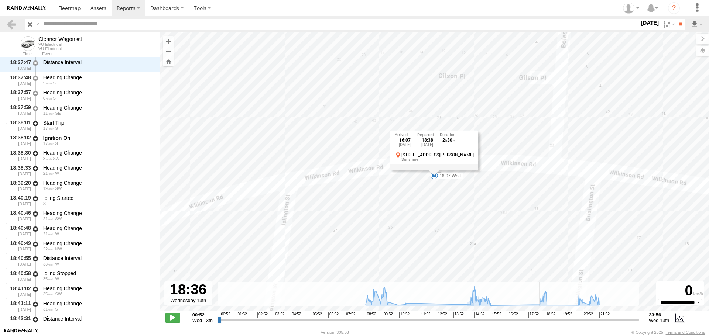
drag, startPoint x: 495, startPoint y: 321, endPoint x: 540, endPoint y: 314, distance: 45.9
click at [540, 316] on input "range" at bounding box center [427, 319] width 421 height 7
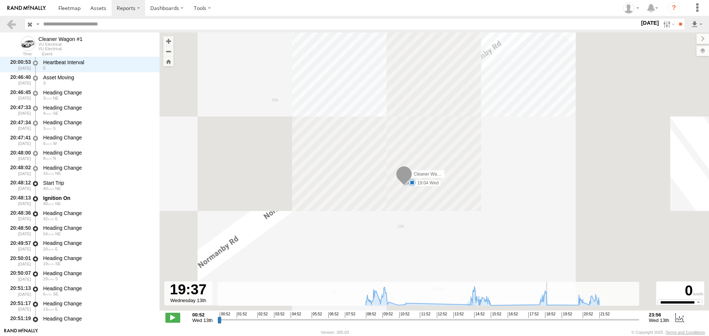
drag, startPoint x: 541, startPoint y: 320, endPoint x: 558, endPoint y: 319, distance: 17.8
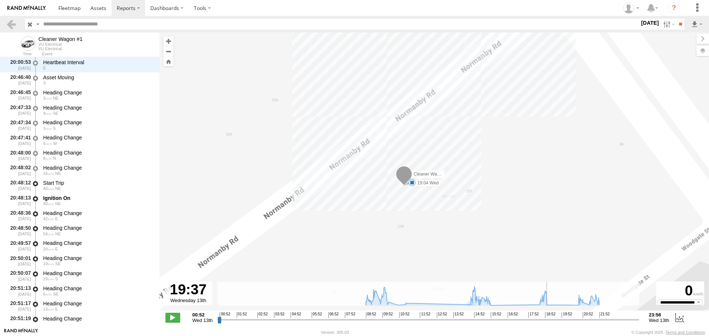
click at [558, 319] on input "range" at bounding box center [427, 319] width 421 height 7
click at [410, 183] on span at bounding box center [411, 182] width 7 height 7
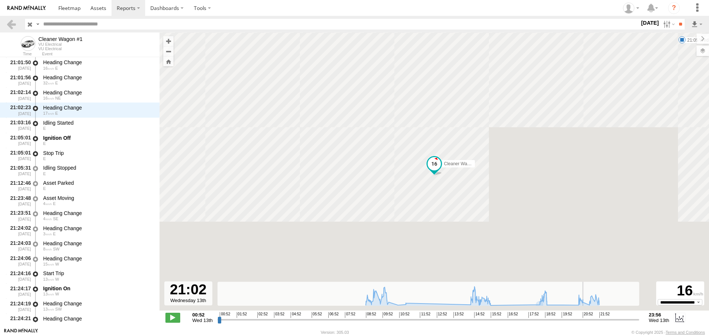
scroll to position [4781, 0]
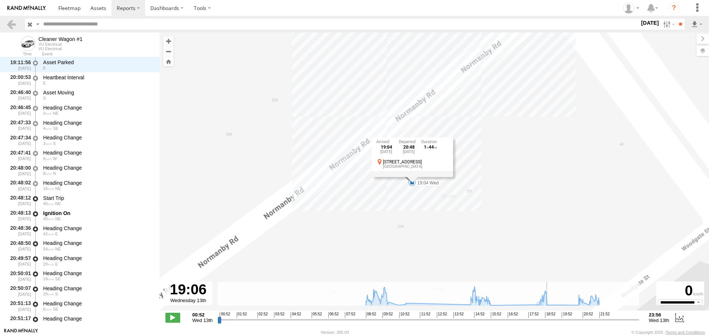
drag, startPoint x: 560, startPoint y: 321, endPoint x: 549, endPoint y: 318, distance: 11.2
click at [549, 318] on input "range" at bounding box center [427, 319] width 421 height 7
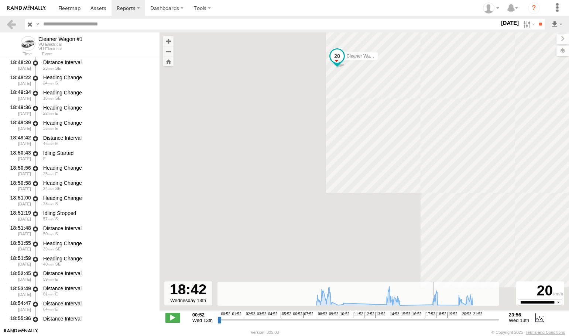
scroll to position [3589, 0]
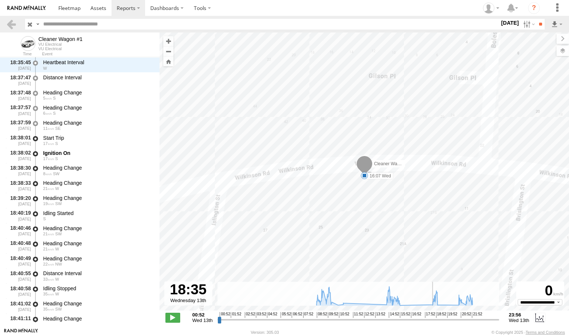
drag, startPoint x: 439, startPoint y: 323, endPoint x: 432, endPoint y: 323, distance: 6.6
click at [432, 323] on input "range" at bounding box center [358, 319] width 282 height 7
click at [365, 178] on span at bounding box center [364, 175] width 7 height 7
click at [503, 23] on label "13 Aug 25" at bounding box center [509, 23] width 21 height 8
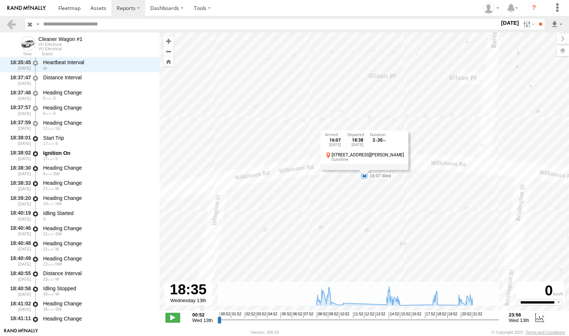
click at [0, 0] on label at bounding box center [0, 0] width 0 height 0
click at [539, 24] on input "**" at bounding box center [540, 24] width 8 height 11
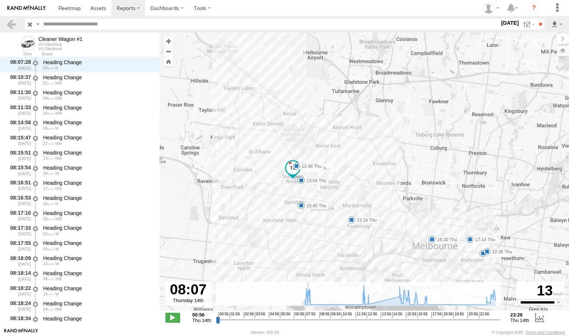
scroll to position [468, 0]
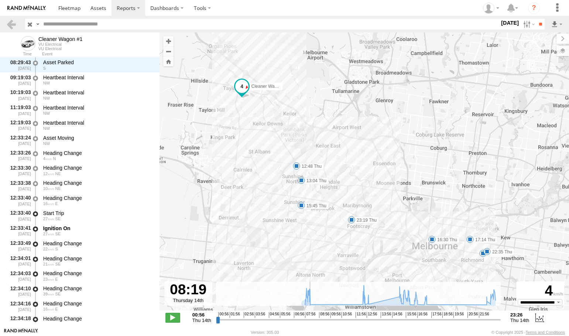
drag, startPoint x: 216, startPoint y: 320, endPoint x: 310, endPoint y: 320, distance: 93.7
click at [310, 320] on input "range" at bounding box center [358, 319] width 285 height 7
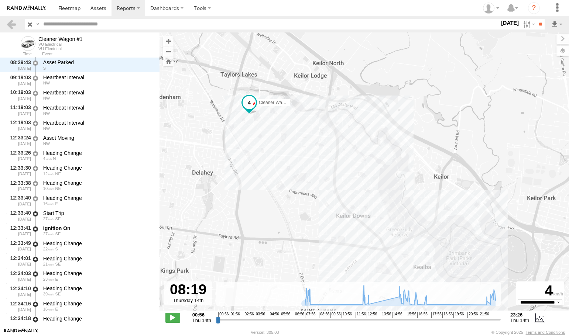
drag, startPoint x: 245, startPoint y: 132, endPoint x: 259, endPoint y: 189, distance: 59.4
click at [259, 189] on div "Cleaner Wagon #1 12:48 Thu 13:04 Thu 15:45 Thu 16:30 Thu 17:14 Thu 17:45 Thu 22…" at bounding box center [363, 175] width 409 height 286
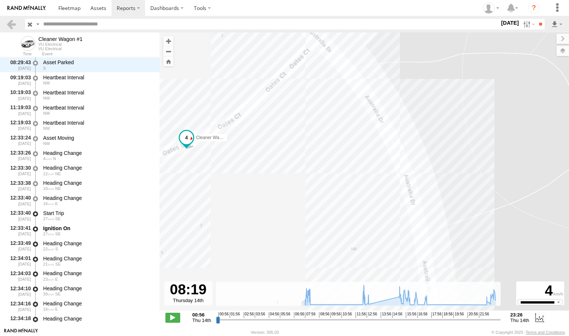
drag, startPoint x: 255, startPoint y: 193, endPoint x: 306, endPoint y: 213, distance: 54.4
click at [306, 213] on div "Cleaner Wagon #1 12:48 Thu 13:04 Thu 15:45 Thu 16:30 Thu 17:14 Thu 17:45 Thu 22…" at bounding box center [363, 175] width 409 height 286
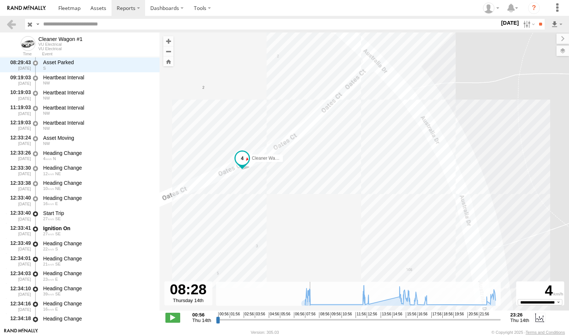
scroll to position [844, 0]
click at [312, 320] on input "range" at bounding box center [358, 319] width 285 height 7
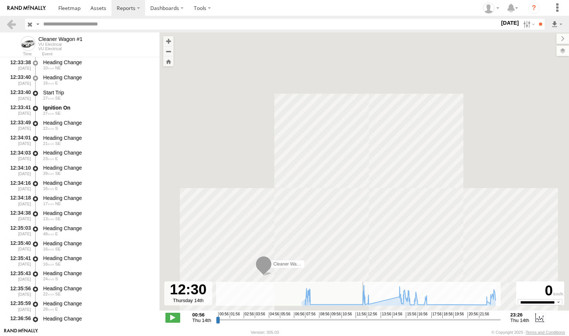
scroll to position [905, 0]
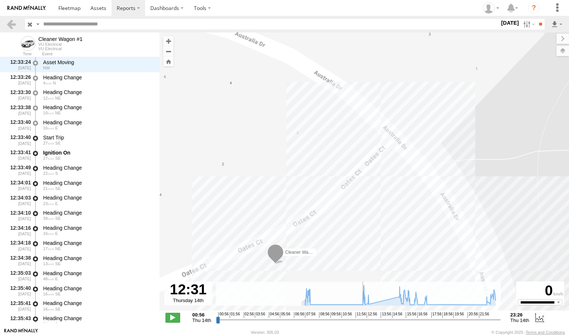
drag, startPoint x: 312, startPoint y: 320, endPoint x: 362, endPoint y: 321, distance: 50.6
click at [362, 321] on input "range" at bounding box center [358, 319] width 285 height 7
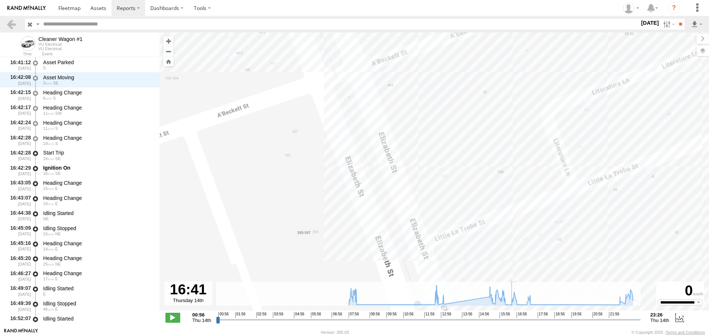
scroll to position [3001, 0]
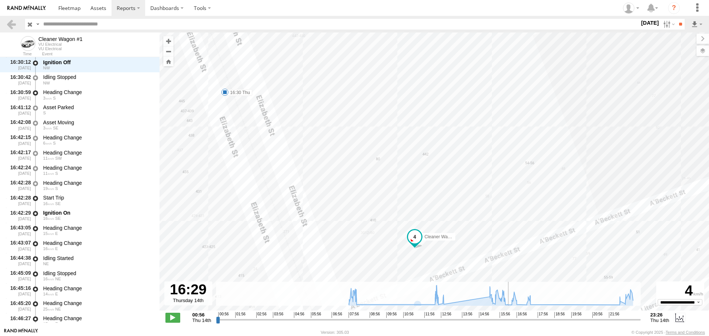
drag, startPoint x: 435, startPoint y: 320, endPoint x: 508, endPoint y: 314, distance: 73.3
click at [508, 316] on input "range" at bounding box center [428, 319] width 424 height 7
click at [223, 94] on span at bounding box center [224, 92] width 7 height 7
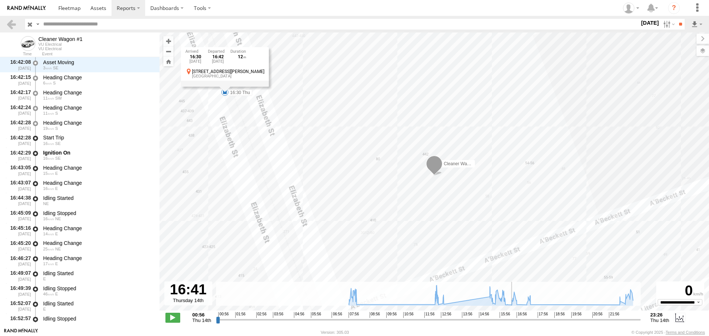
scroll to position [3122, 0]
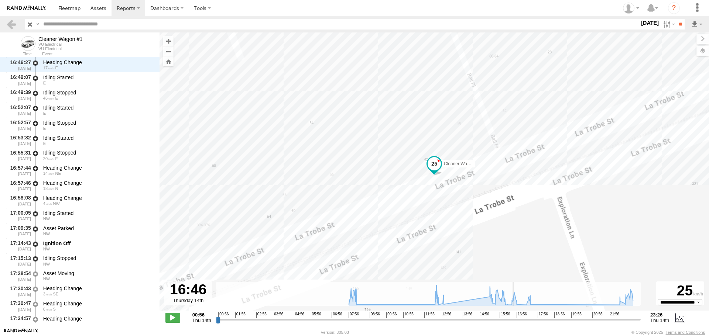
drag, startPoint x: 509, startPoint y: 319, endPoint x: 513, endPoint y: 319, distance: 4.4
click at [513, 319] on input "range" at bounding box center [428, 319] width 424 height 7
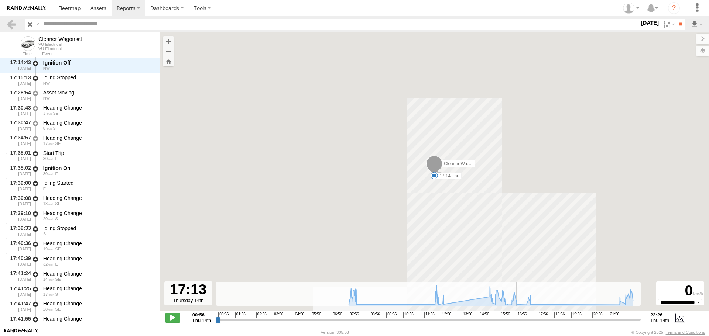
drag, startPoint x: 514, startPoint y: 320, endPoint x: 522, endPoint y: 320, distance: 8.5
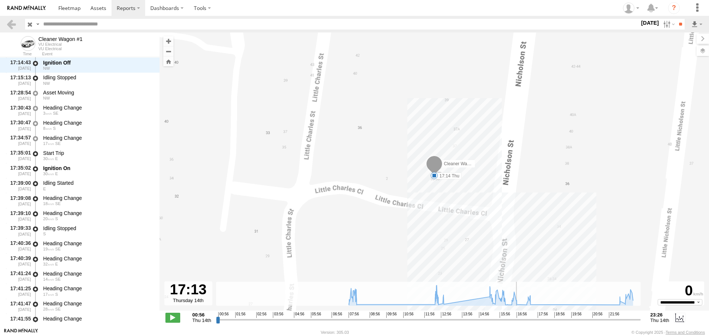
click at [522, 320] on input "range" at bounding box center [428, 319] width 424 height 7
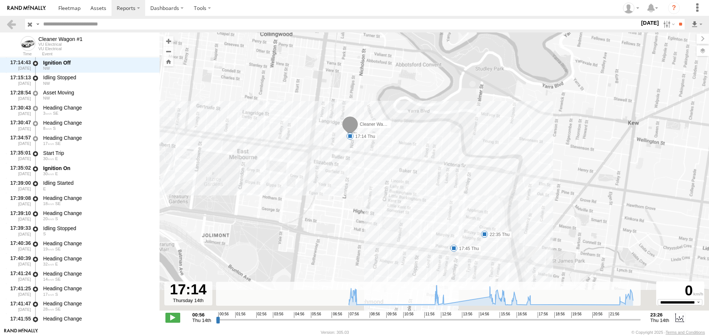
drag, startPoint x: 389, startPoint y: 248, endPoint x: 340, endPoint y: 137, distance: 121.9
click at [340, 137] on div "Cleaner Wagon #1 12:48 Thu 13:04 Thu 15:45 Thu 16:30 Thu 17:14 Thu 17:45 Thu 22…" at bounding box center [433, 175] width 549 height 286
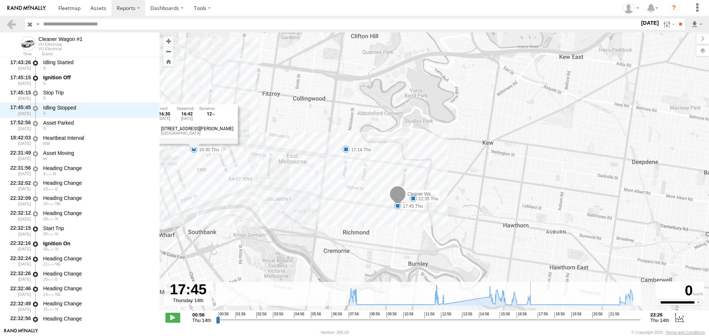
scroll to position [3770, 0]
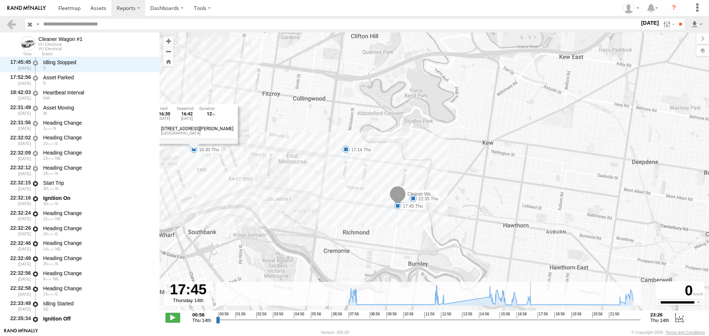
drag, startPoint x: 522, startPoint y: 320, endPoint x: 532, endPoint y: 320, distance: 10.4
click at [532, 320] on input "range" at bounding box center [428, 319] width 424 height 7
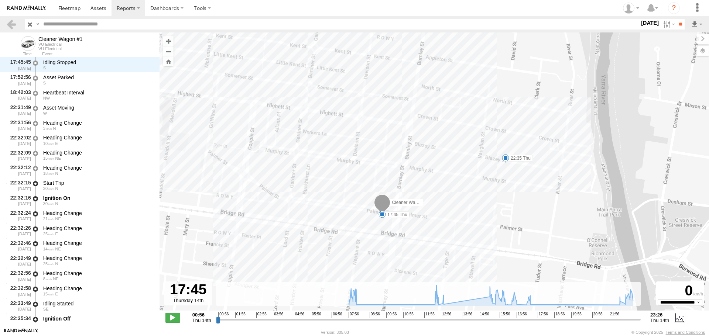
click at [380, 214] on span at bounding box center [381, 214] width 7 height 7
click at [479, 216] on div "Cleaner Wagon #1 12:48 Thu 13:04 Thu 15:45 Thu 16:30 Thu 17:14 Thu 17:45 Thu 22…" at bounding box center [433, 175] width 549 height 286
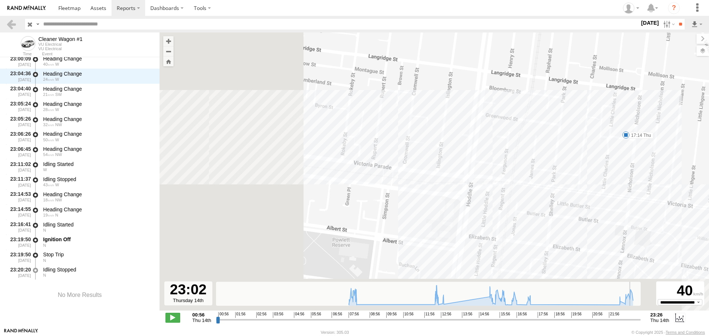
scroll to position [4302, 0]
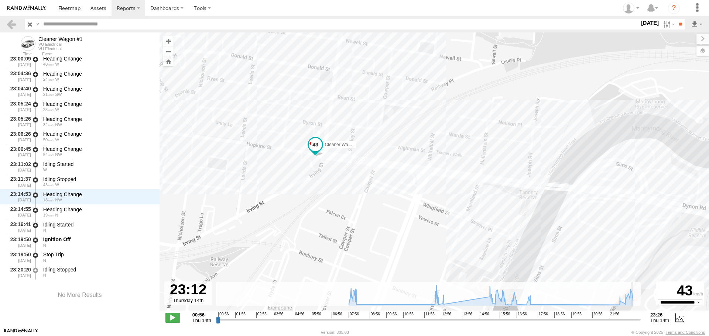
drag, startPoint x: 532, startPoint y: 320, endPoint x: 634, endPoint y: 310, distance: 102.0
click at [634, 316] on input "range" at bounding box center [428, 319] width 424 height 7
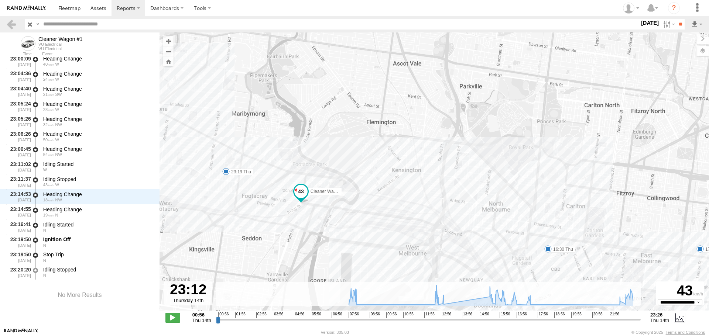
click at [224, 171] on span at bounding box center [225, 171] width 7 height 7
click at [650, 22] on label "14 Aug 25" at bounding box center [649, 23] width 21 height 8
click at [0, 0] on label at bounding box center [0, 0] width 0 height 0
click at [676, 20] on input "**" at bounding box center [680, 24] width 8 height 11
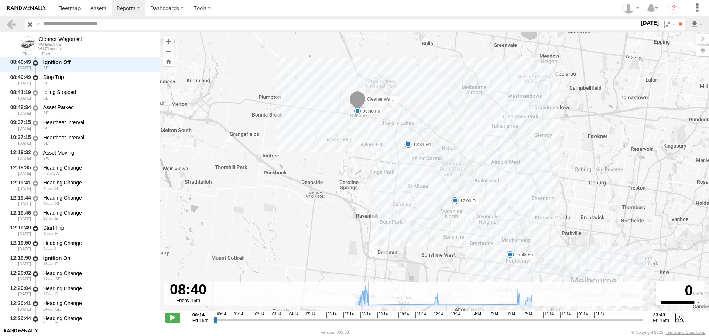
drag, startPoint x: 214, startPoint y: 322, endPoint x: 368, endPoint y: 323, distance: 153.9
click at [368, 323] on input "range" at bounding box center [428, 319] width 430 height 7
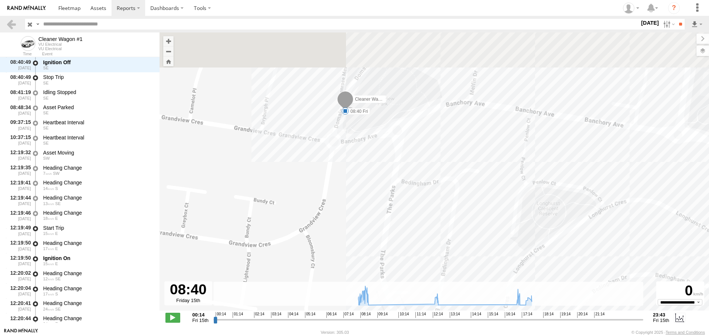
drag, startPoint x: 355, startPoint y: 68, endPoint x: 348, endPoint y: 171, distance: 103.2
click at [348, 171] on div "Cleaner Wagon #1 08:40 Fri 12:34 Fri 17:06 Fri 17:48 Fri" at bounding box center [433, 175] width 549 height 286
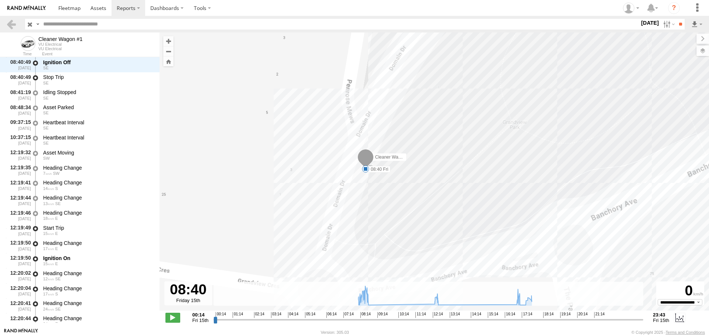
click at [366, 170] on span at bounding box center [365, 168] width 7 height 7
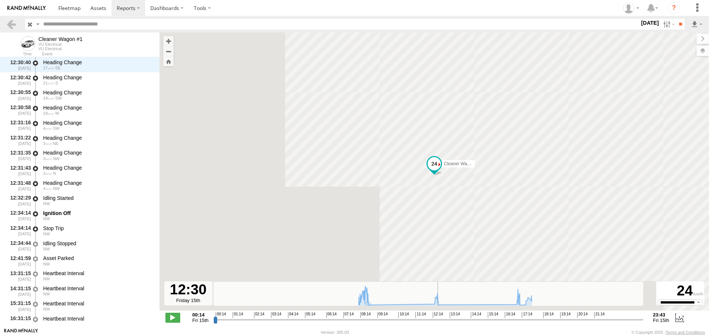
scroll to position [1915, 0]
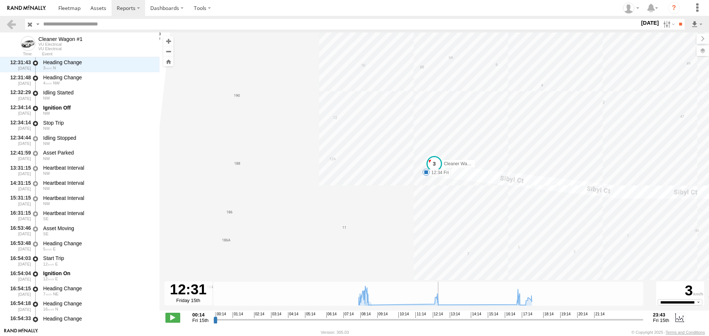
drag, startPoint x: 367, startPoint y: 322, endPoint x: 438, endPoint y: 315, distance: 71.2
click at [438, 316] on input "range" at bounding box center [428, 319] width 430 height 7
click at [426, 172] on span at bounding box center [425, 172] width 7 height 7
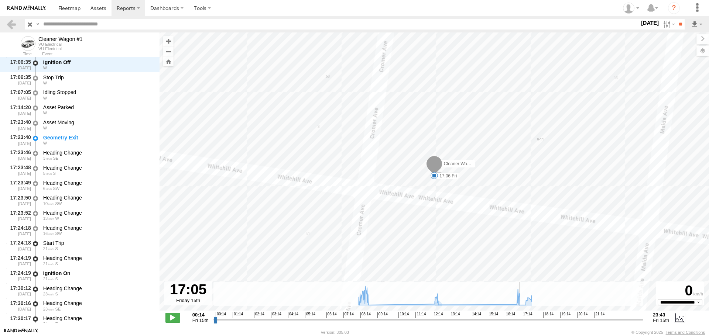
drag, startPoint x: 437, startPoint y: 319, endPoint x: 520, endPoint y: 315, distance: 83.5
click at [520, 316] on input "range" at bounding box center [428, 319] width 430 height 7
click at [434, 176] on span at bounding box center [433, 175] width 7 height 7
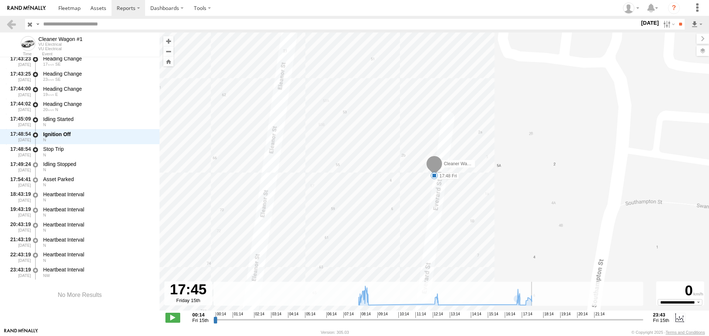
drag, startPoint x: 521, startPoint y: 320, endPoint x: 533, endPoint y: 321, distance: 11.5
click at [533, 321] on input "range" at bounding box center [428, 319] width 430 height 7
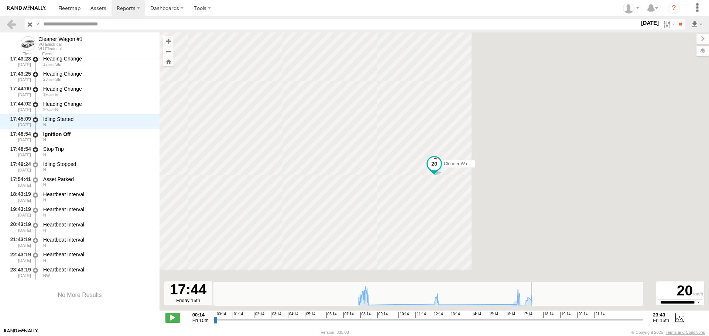
scroll to position [2730, 0]
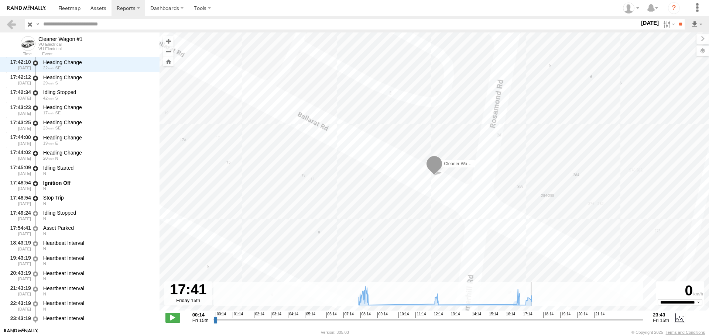
click at [531, 319] on input "range" at bounding box center [428, 319] width 430 height 7
click at [639, 23] on label "15 Aug 25" at bounding box center [649, 23] width 21 height 8
click at [0, 0] on label at bounding box center [0, 0] width 0 height 0
click at [677, 27] on input "**" at bounding box center [680, 24] width 8 height 11
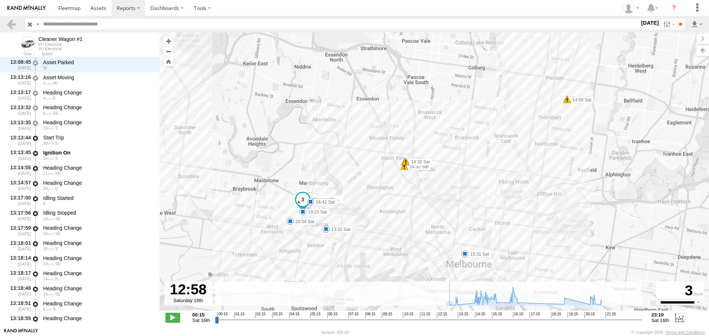
drag, startPoint x: 217, startPoint y: 320, endPoint x: 451, endPoint y: 340, distance: 234.8
click at [451, 323] on input "range" at bounding box center [428, 319] width 427 height 7
click at [451, 321] on input "range" at bounding box center [428, 319] width 427 height 7
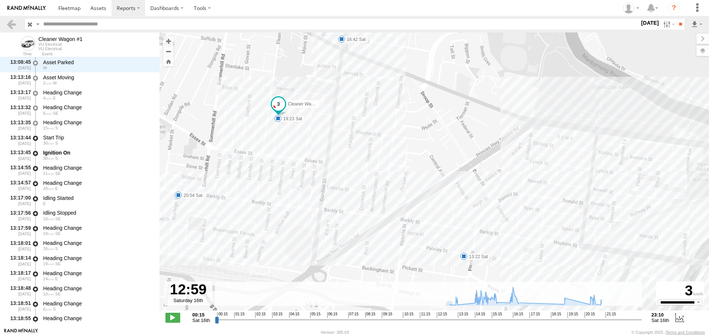
drag, startPoint x: 279, startPoint y: 156, endPoint x: 309, endPoint y: 200, distance: 52.7
click at [307, 199] on div "Cleaner Wagon #1 13:22 Sat 15:31 Sat 16:42 Sat 19:23 Sat 20:54 Sat 14:32 Sat 14…" at bounding box center [433, 175] width 549 height 286
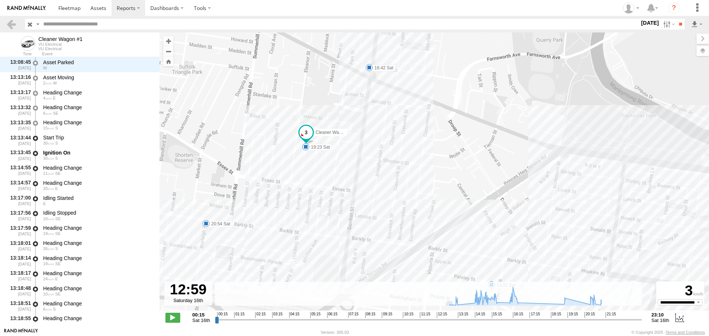
drag, startPoint x: 303, startPoint y: 200, endPoint x: 327, endPoint y: 220, distance: 31.2
click at [330, 221] on div "Cleaner Wagon #1 13:22 Sat 15:31 Sat 16:42 Sat 19:23 Sat 20:54 Sat 14:32 Sat 14…" at bounding box center [433, 175] width 549 height 286
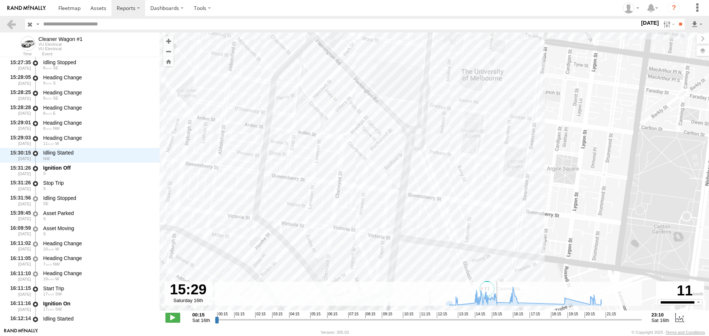
scroll to position [2353, 0]
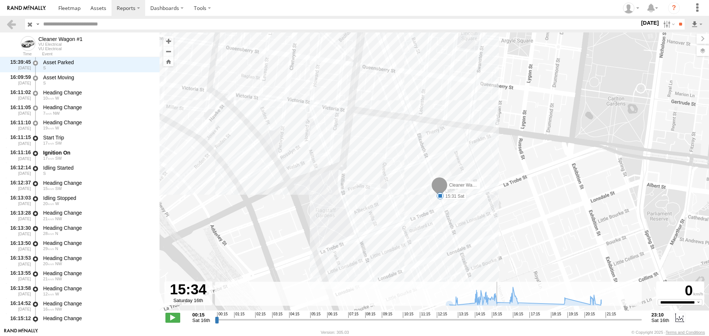
drag, startPoint x: 451, startPoint y: 320, endPoint x: 499, endPoint y: 330, distance: 48.6
click at [499, 323] on input "range" at bounding box center [428, 319] width 427 height 7
click at [437, 196] on span at bounding box center [439, 195] width 7 height 7
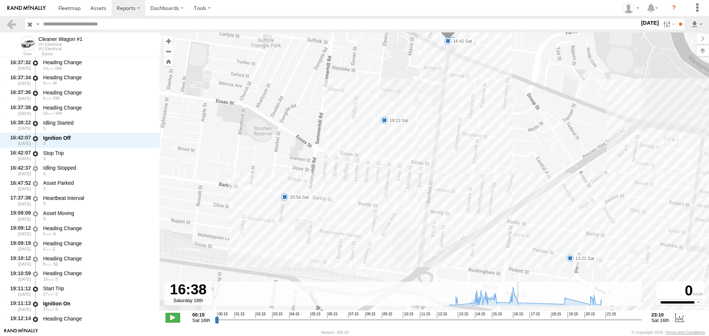
scroll to position [3062, 0]
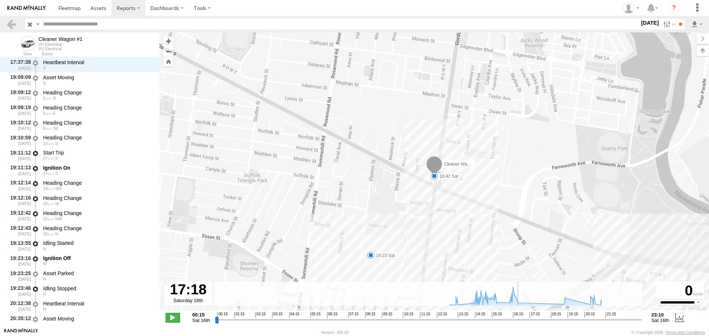
drag, startPoint x: 499, startPoint y: 321, endPoint x: 531, endPoint y: 327, distance: 33.0
click at [531, 323] on input "range" at bounding box center [428, 319] width 427 height 7
click at [433, 179] on span at bounding box center [433, 175] width 7 height 7
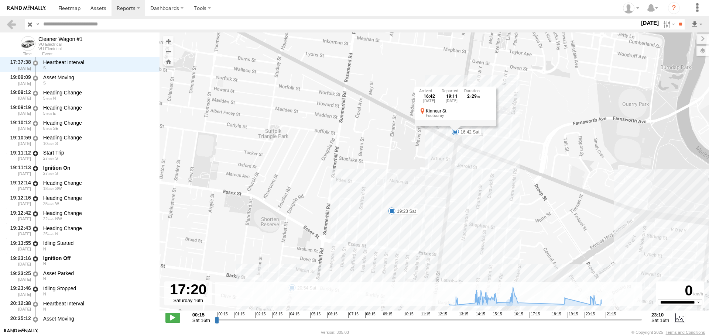
drag, startPoint x: 427, startPoint y: 247, endPoint x: 449, endPoint y: 202, distance: 50.5
click at [449, 202] on div "Cleaner Wagon #1 13:22 Sat 15:31 Sat 16:42 Sat 19:23 Sat 20:54 Sat 14:32 Sat 14…" at bounding box center [433, 175] width 549 height 286
click at [392, 210] on span at bounding box center [391, 206] width 7 height 7
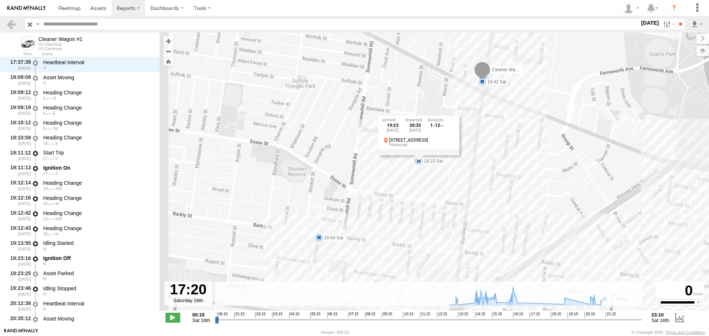
drag, startPoint x: 427, startPoint y: 241, endPoint x: 455, endPoint y: 194, distance: 54.6
click at [455, 194] on div "Cleaner Wagon #1 13:22 Sat 15:31 Sat 16:42 Sat 19:23 Sat 20:54 Sat 14:32 Sat 14…" at bounding box center [433, 175] width 549 height 286
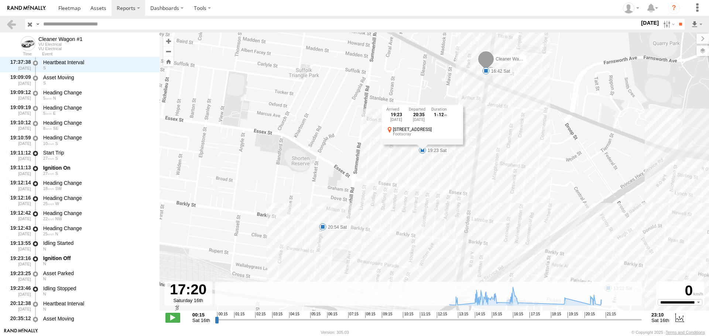
drag, startPoint x: 367, startPoint y: 239, endPoint x: 378, endPoint y: 206, distance: 34.8
click at [378, 206] on div "Cleaner Wagon #1 13:22 Sat 15:31 Sat 16:42 Sat 19:23 Sat 20:54 Sat 14:32 Sat 14…" at bounding box center [433, 175] width 549 height 286
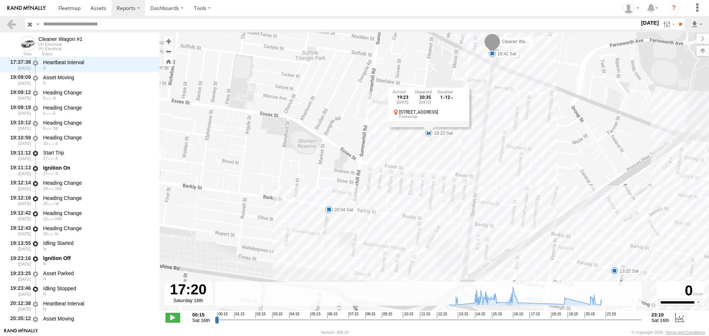
click at [326, 209] on span at bounding box center [328, 209] width 7 height 7
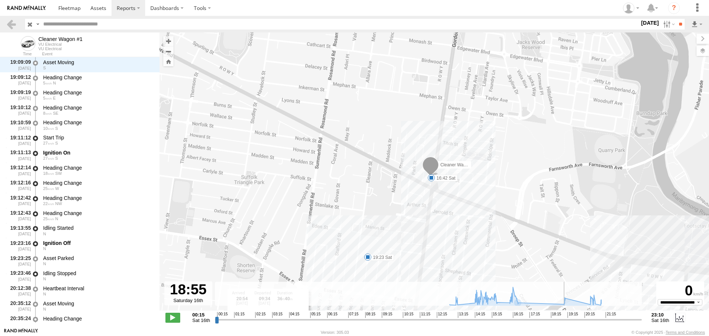
drag, startPoint x: 532, startPoint y: 321, endPoint x: 557, endPoint y: 320, distance: 24.7
type input "**********"
click at [557, 320] on input "range" at bounding box center [428, 319] width 427 height 7
click at [427, 180] on span at bounding box center [430, 177] width 7 height 7
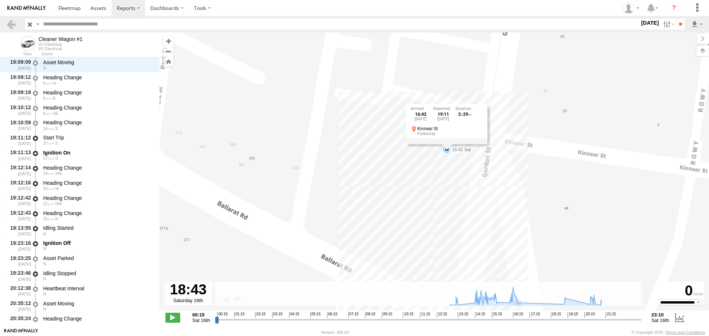
click at [440, 177] on div "Cleaner Wagon #1 13:22 Sat 15:31 Sat 16:42 Sat 19:23 Sat 20:54 Sat 14:32 Sat 14…" at bounding box center [433, 175] width 549 height 286
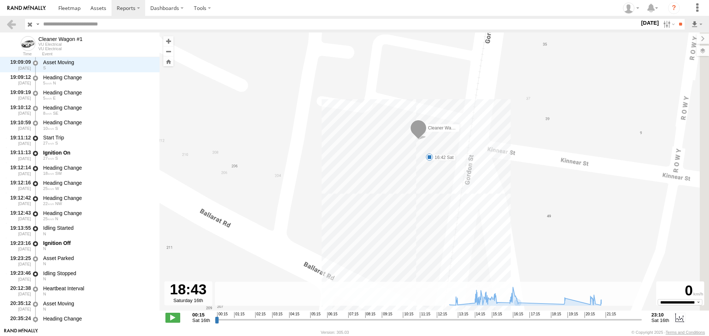
drag, startPoint x: 437, startPoint y: 173, endPoint x: 419, endPoint y: 182, distance: 20.5
click at [419, 182] on div "Cleaner Wagon #1 13:22 Sat 15:31 Sat 16:42 Sat 19:23 Sat 20:54 Sat 14:32 Sat 14…" at bounding box center [433, 175] width 549 height 286
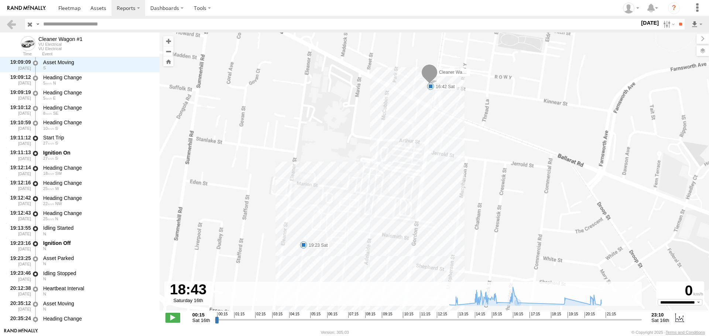
drag, startPoint x: 506, startPoint y: 246, endPoint x: 457, endPoint y: 144, distance: 113.3
click at [457, 144] on div "Cleaner Wagon #1 13:22 Sat 15:31 Sat 16:42 Sat 19:23 Sat 20:54 Sat 14:32 Sat 14…" at bounding box center [433, 175] width 549 height 286
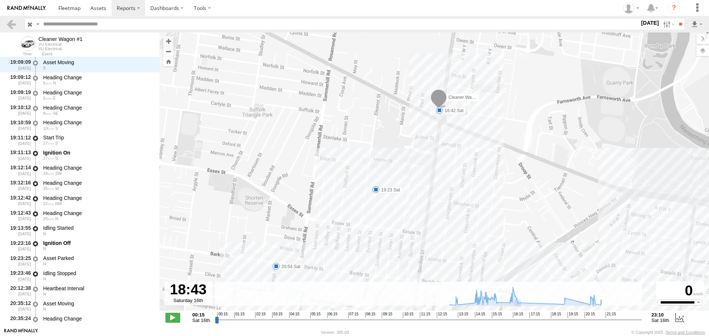
drag, startPoint x: 488, startPoint y: 213, endPoint x: 471, endPoint y: 181, distance: 36.0
click at [471, 181] on div "Cleaner Wagon #1 13:22 Sat 15:31 Sat 16:42 Sat 19:23 Sat 20:54 Sat 14:32 Sat 14…" at bounding box center [433, 175] width 549 height 286
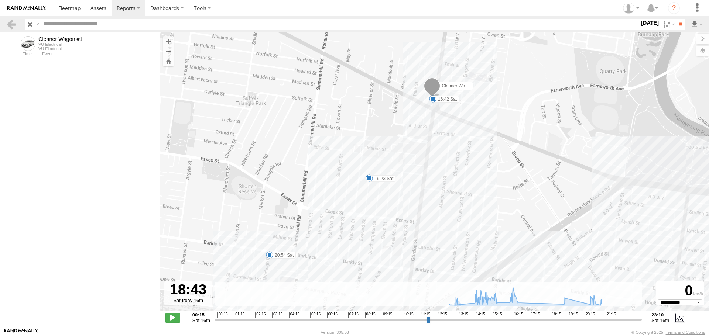
select select "**********"
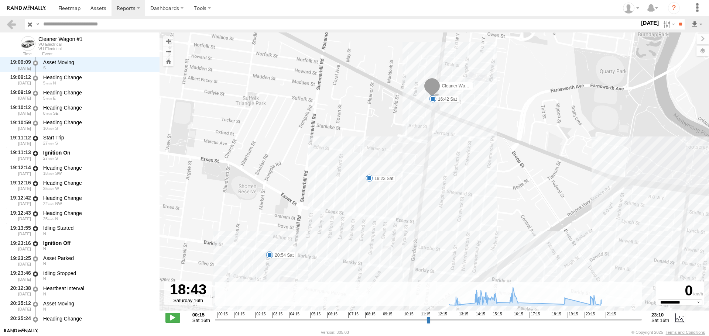
click at [369, 179] on span at bounding box center [368, 178] width 7 height 7
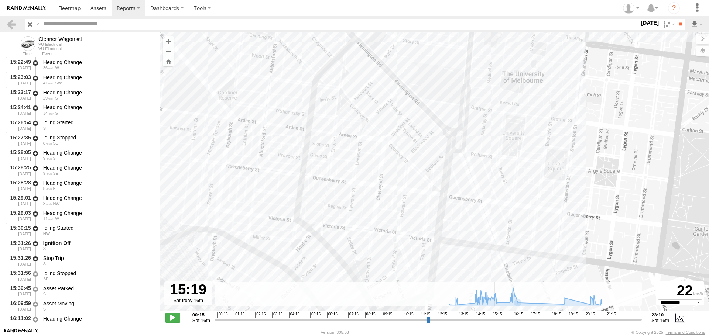
scroll to position [2051, 0]
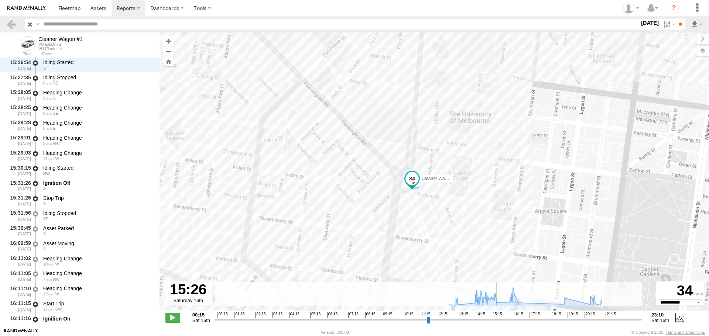
drag, startPoint x: 557, startPoint y: 319, endPoint x: 496, endPoint y: 316, distance: 60.6
click at [496, 316] on input "range" at bounding box center [428, 319] width 427 height 7
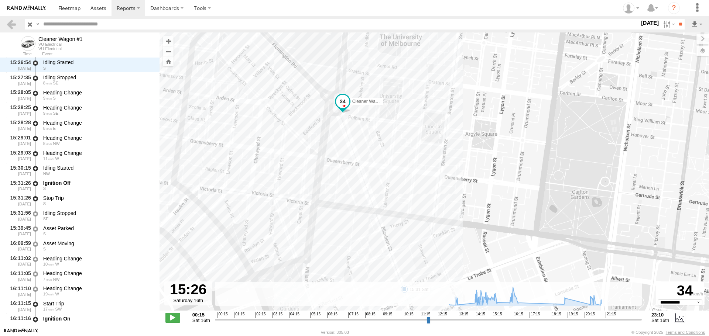
drag, startPoint x: 467, startPoint y: 255, endPoint x: 374, endPoint y: 192, distance: 112.0
click at [374, 192] on div "Cleaner Wagon #1 13:22 Sat 15:31 Sat 16:42 Sat 19:23 Sat 20:54 Sat 14:32 Sat 14…" at bounding box center [433, 175] width 549 height 286
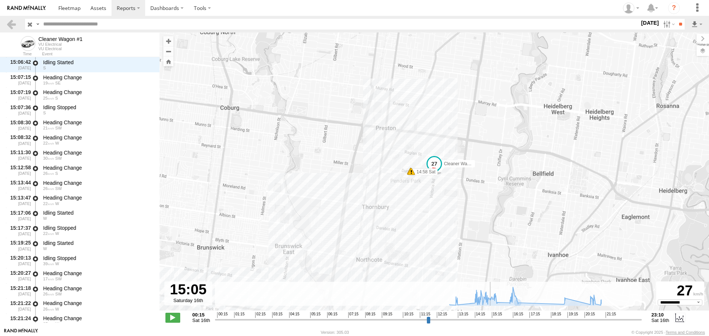
scroll to position [1840, 0]
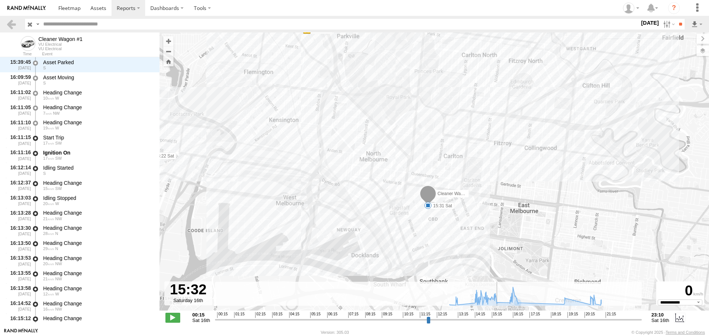
type input "**********"
click at [498, 321] on input "range" at bounding box center [428, 319] width 427 height 7
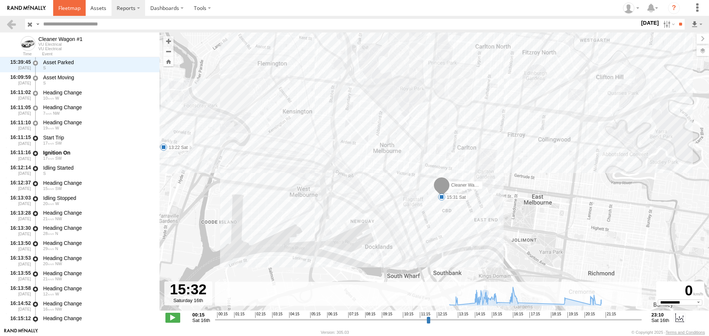
click at [65, 11] on span at bounding box center [69, 7] width 22 height 7
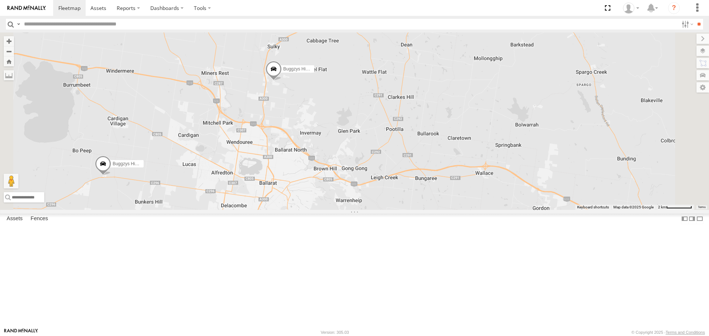
drag, startPoint x: 330, startPoint y: 125, endPoint x: 391, endPoint y: 153, distance: 67.7
click at [391, 153] on div "Buggzys HiAce #1 Buggzys HiAce #2 White Hilux" at bounding box center [354, 120] width 709 height 177
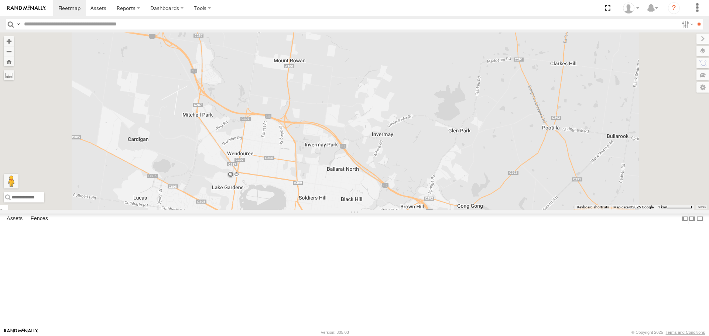
drag, startPoint x: 405, startPoint y: 195, endPoint x: 407, endPoint y: 137, distance: 58.0
click at [407, 137] on div "Buggzys HiAce #1 Buggzys HiAce #2 White Hilux" at bounding box center [354, 120] width 709 height 177
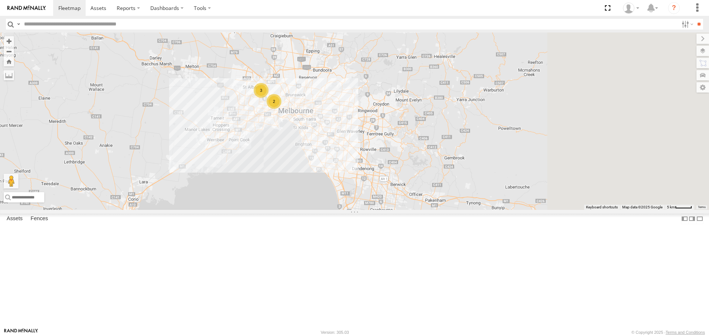
drag, startPoint x: 529, startPoint y: 174, endPoint x: 278, endPoint y: 125, distance: 255.8
click at [269, 103] on div "Buggzys HiAce #1 Buggzys HiAce #2 3 2" at bounding box center [354, 120] width 709 height 177
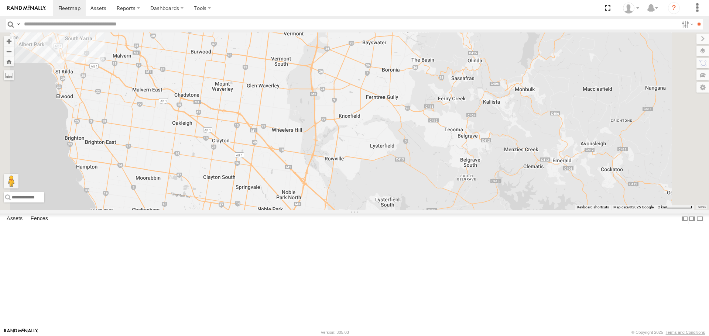
drag, startPoint x: 493, startPoint y: 116, endPoint x: 485, endPoint y: 46, distance: 70.6
click at [485, 46] on div "Buggzys HiAce #1 Buggzys HiAce #2" at bounding box center [354, 120] width 709 height 177
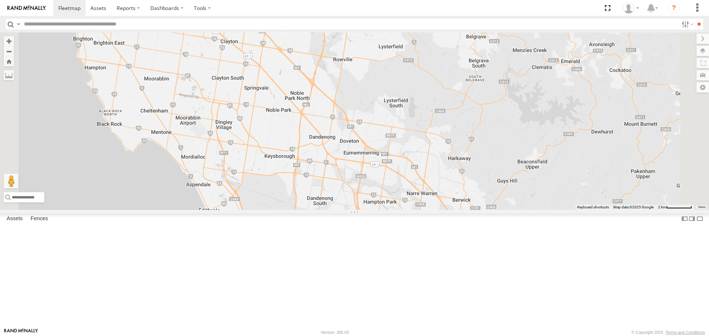
drag, startPoint x: 435, startPoint y: 182, endPoint x: 443, endPoint y: 81, distance: 101.4
click at [443, 81] on div "Buggzys HiAce #1 Buggzys HiAce #2" at bounding box center [354, 120] width 709 height 177
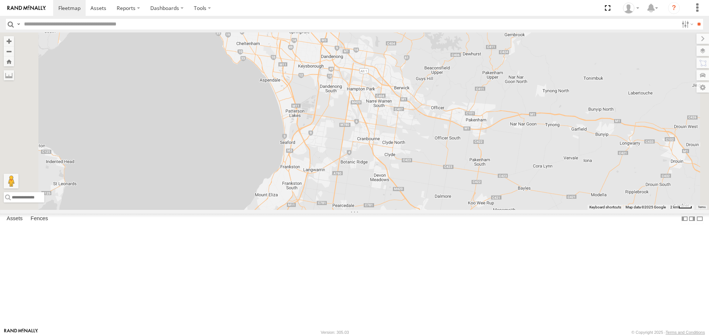
drag, startPoint x: 494, startPoint y: 234, endPoint x: 471, endPoint y: 172, distance: 66.9
click at [471, 172] on div "Buggzys HiAce #1 Buggzys HiAce #2 2" at bounding box center [354, 120] width 709 height 177
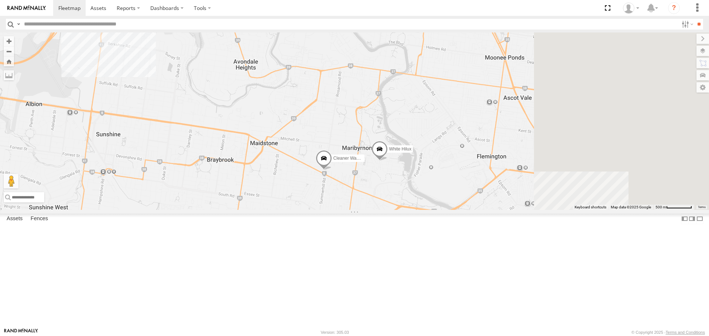
drag, startPoint x: 488, startPoint y: 258, endPoint x: 331, endPoint y: 145, distance: 193.5
click at [331, 145] on div "Buggzys HiAce #1 Buggzys HiAce #2 Cleaner Wagon #1 White Hilux 3" at bounding box center [354, 120] width 709 height 177
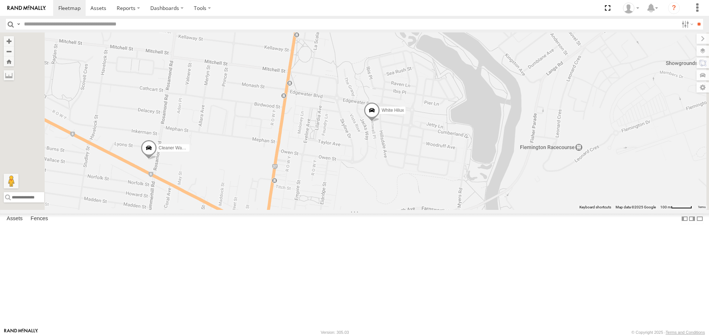
drag, startPoint x: 249, startPoint y: 228, endPoint x: 255, endPoint y: 230, distance: 5.7
click at [255, 210] on div "Buggzys HiAce #1 Buggzys HiAce #2 Cleaner Wagon #1 White Hilux" at bounding box center [354, 120] width 709 height 177
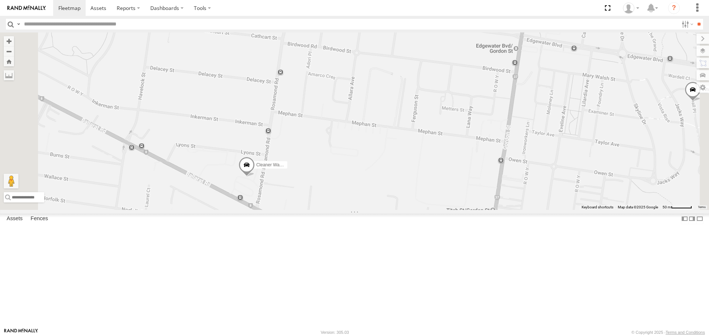
drag, startPoint x: 451, startPoint y: 202, endPoint x: 352, endPoint y: 240, distance: 105.9
click at [352, 210] on div "Buggzys HiAce #1 Buggzys HiAce #2 Cleaner Wagon #1 White Hilux" at bounding box center [354, 120] width 709 height 177
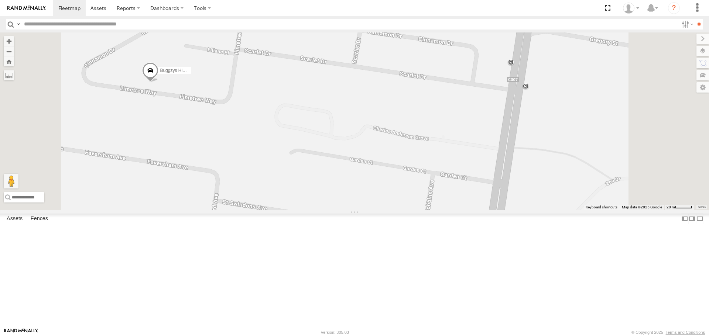
drag, startPoint x: 262, startPoint y: 132, endPoint x: 278, endPoint y: 148, distance: 23.0
click at [278, 148] on div "Buggzys HiAce #1 Buggzys HiAce #2" at bounding box center [354, 120] width 709 height 177
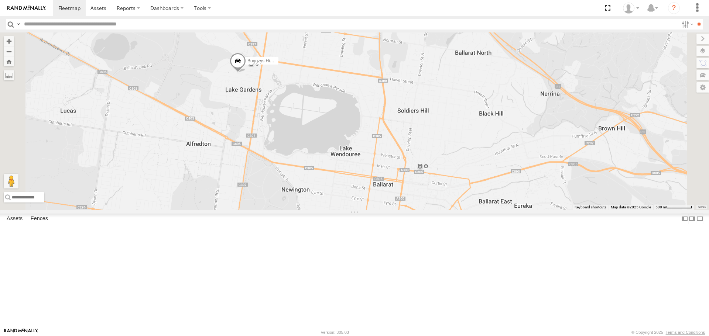
click at [246, 73] on span at bounding box center [238, 63] width 16 height 20
click at [288, 68] on div at bounding box center [237, 61] width 100 height 11
click at [248, 65] on label at bounding box center [240, 61] width 14 height 5
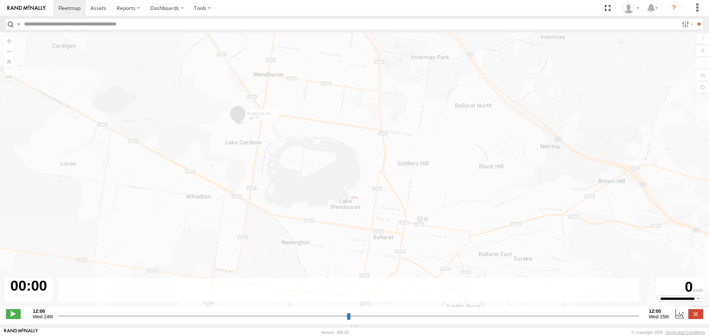
type input "**********"
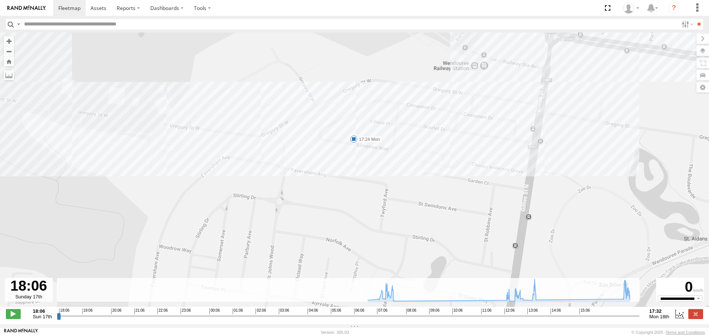
click at [348, 142] on div "Buggzys HiAce #2 07:47 Mon 12:30 Mon 13:17 Mon 13:44 Mon 17:24 Mon" at bounding box center [354, 173] width 709 height 282
click at [353, 141] on span at bounding box center [353, 138] width 7 height 7
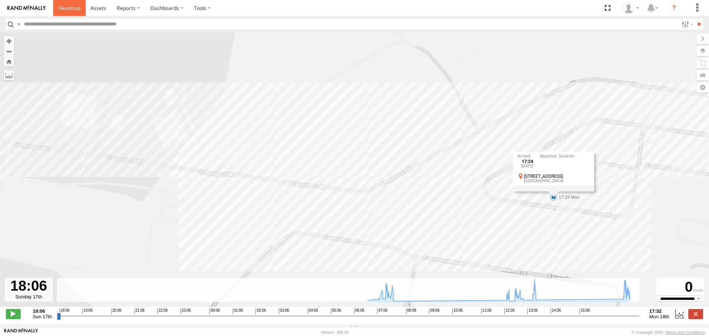
click at [64, 13] on link at bounding box center [69, 8] width 32 height 16
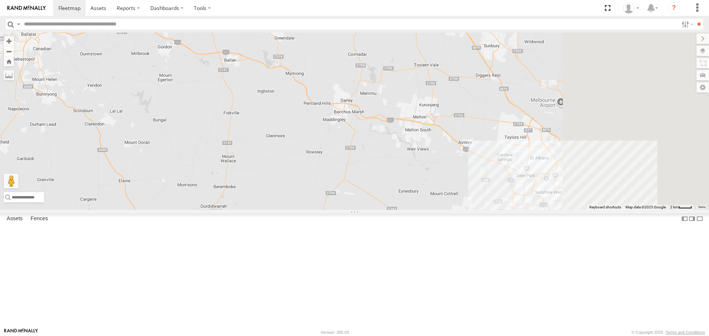
drag, startPoint x: 472, startPoint y: 171, endPoint x: 236, endPoint y: 149, distance: 236.9
click at [236, 149] on div "Buggzys HiAce #1 Buggzys HiAce #2" at bounding box center [354, 120] width 709 height 177
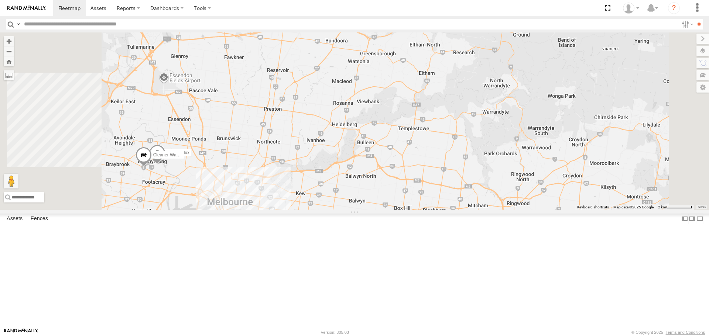
drag, startPoint x: 248, startPoint y: 214, endPoint x: 325, endPoint y: 234, distance: 79.7
click at [325, 210] on div "Buggzys HiAce #1 Buggzys HiAce #2 Cleaner Wagon #1 White Hilux" at bounding box center [354, 120] width 709 height 177
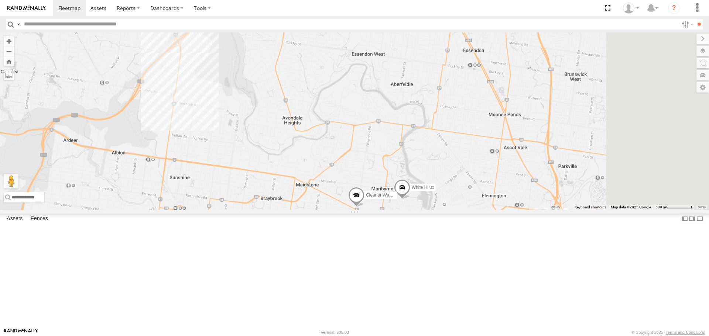
drag, startPoint x: 366, startPoint y: 239, endPoint x: 349, endPoint y: 234, distance: 17.7
click at [348, 210] on div "Buggzys HiAce #1 Buggzys HiAce #2 Cleaner Wagon #1 White Hilux" at bounding box center [354, 120] width 709 height 177
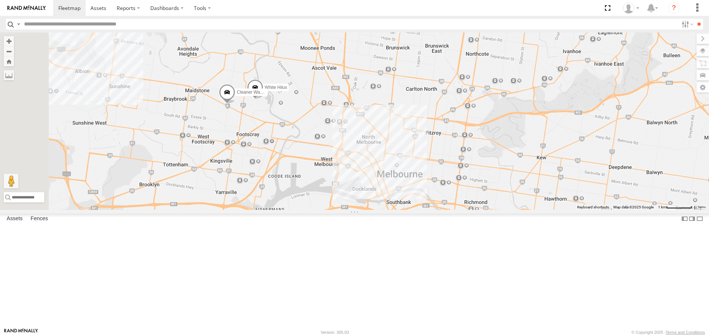
drag, startPoint x: 231, startPoint y: 104, endPoint x: 267, endPoint y: 130, distance: 44.4
click at [267, 130] on div "Buggzys HiAce #1 Buggzys HiAce #2 Cleaner Wagon #1 White Hilux 3" at bounding box center [354, 120] width 709 height 177
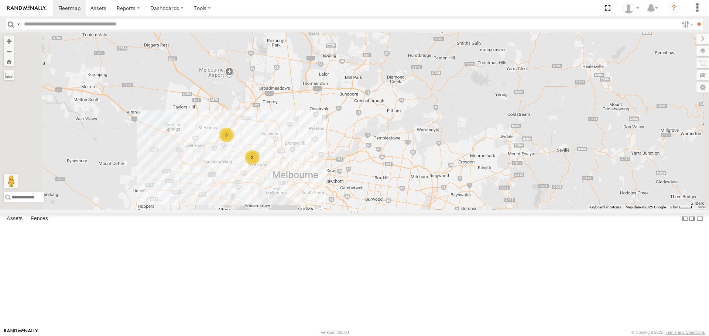
drag, startPoint x: 266, startPoint y: 106, endPoint x: 314, endPoint y: 191, distance: 97.5
click at [314, 191] on div "Buggzys HiAce #1 Buggzys HiAce #2 3 2" at bounding box center [354, 120] width 709 height 177
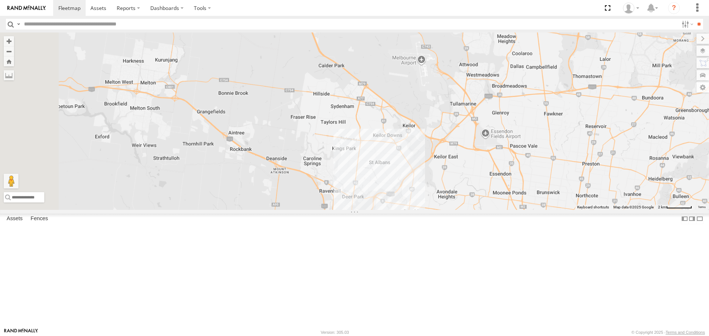
drag, startPoint x: 309, startPoint y: 195, endPoint x: 499, endPoint y: 213, distance: 190.9
click at [499, 210] on div "Buggzys HiAce #1 Buggzys HiAce #2" at bounding box center [354, 120] width 709 height 177
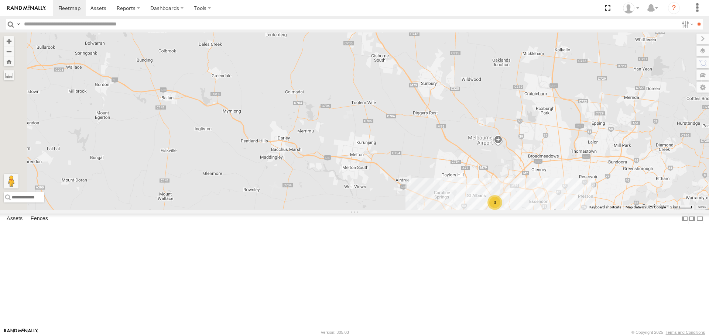
drag, startPoint x: 285, startPoint y: 159, endPoint x: 442, endPoint y: 221, distance: 169.2
click at [434, 210] on div "Buggzys HiAce #1 Buggzys HiAce #2 3 2" at bounding box center [354, 120] width 709 height 177
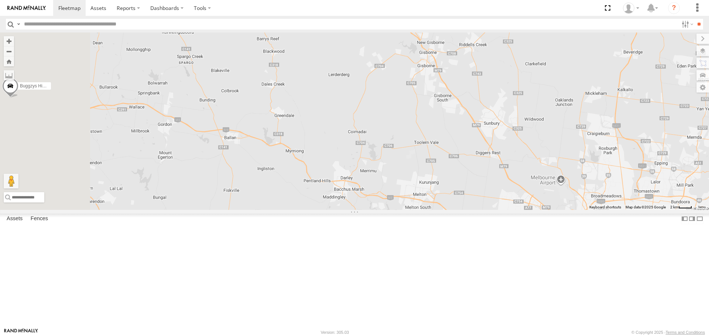
drag, startPoint x: 297, startPoint y: 138, endPoint x: 337, endPoint y: 180, distance: 58.2
click at [337, 180] on div "Buggzys HiAce #1 Buggzys HiAce #2 3 2" at bounding box center [354, 120] width 709 height 177
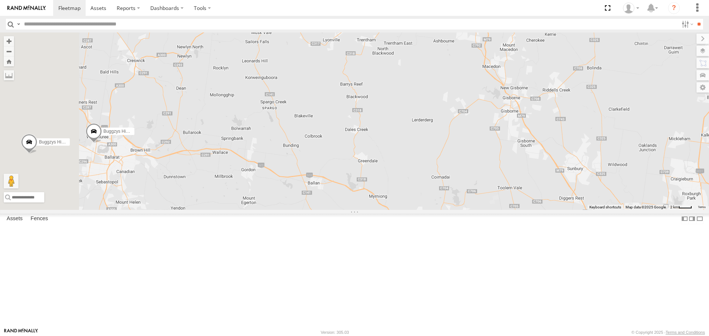
drag, startPoint x: 298, startPoint y: 147, endPoint x: 438, endPoint y: 161, distance: 141.3
click at [438, 161] on div "Buggzys HiAce #1 Buggzys HiAce #2 3 2" at bounding box center [354, 120] width 709 height 177
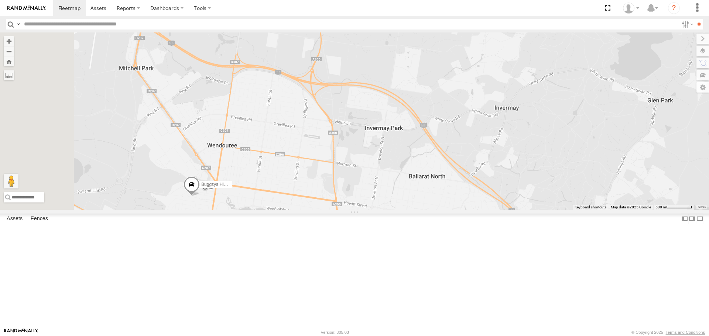
drag, startPoint x: 261, startPoint y: 265, endPoint x: 296, endPoint y: 263, distance: 35.5
click at [296, 210] on div "Buggzys HiAce #1 Buggzys HiAce #2" at bounding box center [354, 120] width 709 height 177
